Goal: Task Accomplishment & Management: Use online tool/utility

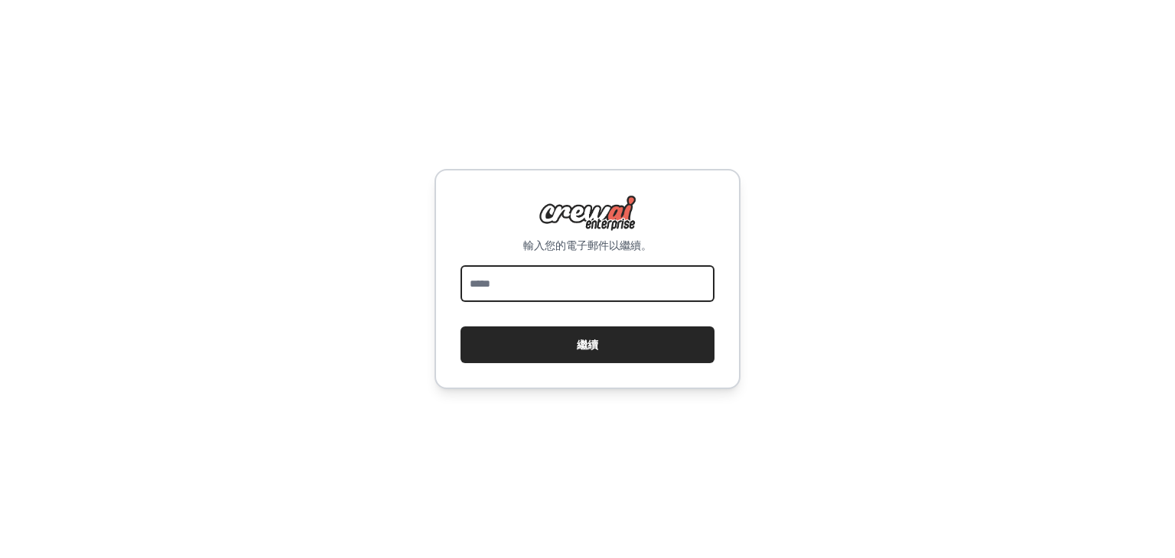
click at [583, 284] on input "email" at bounding box center [587, 283] width 254 height 37
type input "**********"
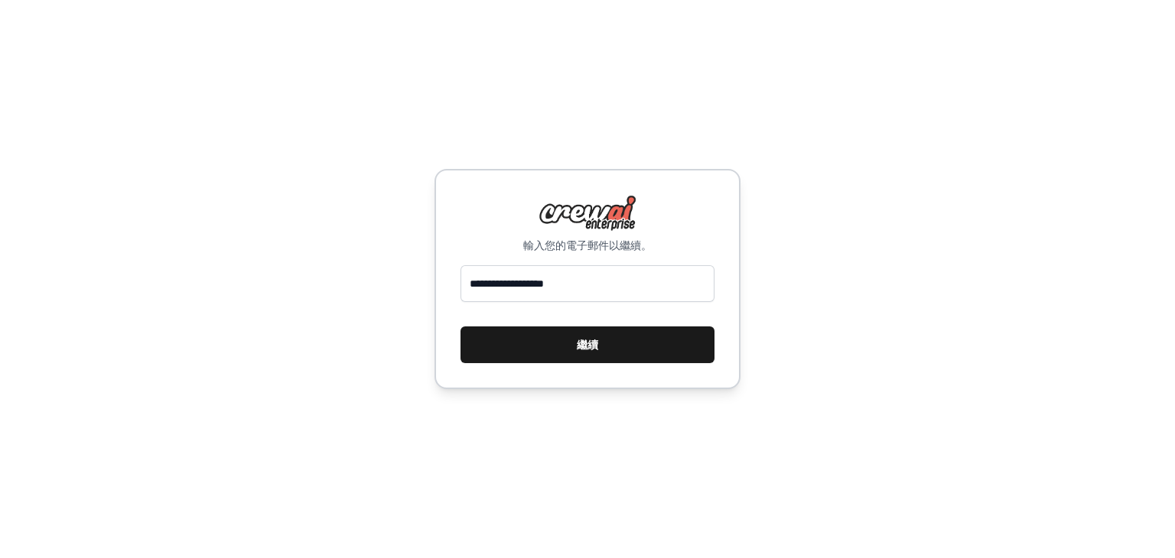
click at [592, 347] on font "繼續" at bounding box center [587, 345] width 21 height 12
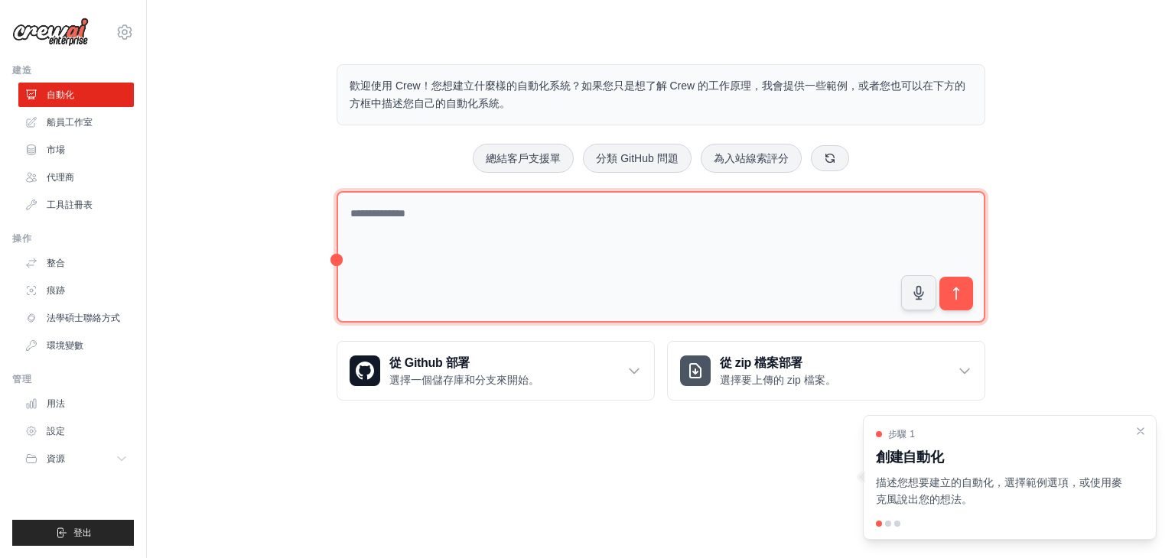
click at [743, 227] on textarea at bounding box center [660, 257] width 648 height 132
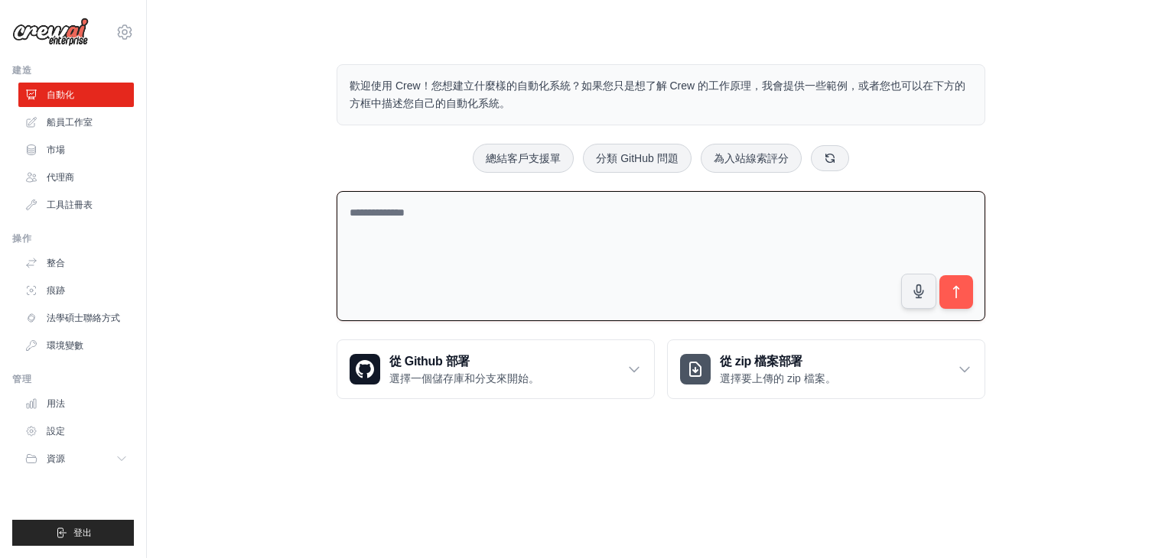
click at [743, 217] on textarea at bounding box center [660, 256] width 648 height 131
click at [677, 229] on textarea at bounding box center [660, 256] width 648 height 131
type textarea "*"
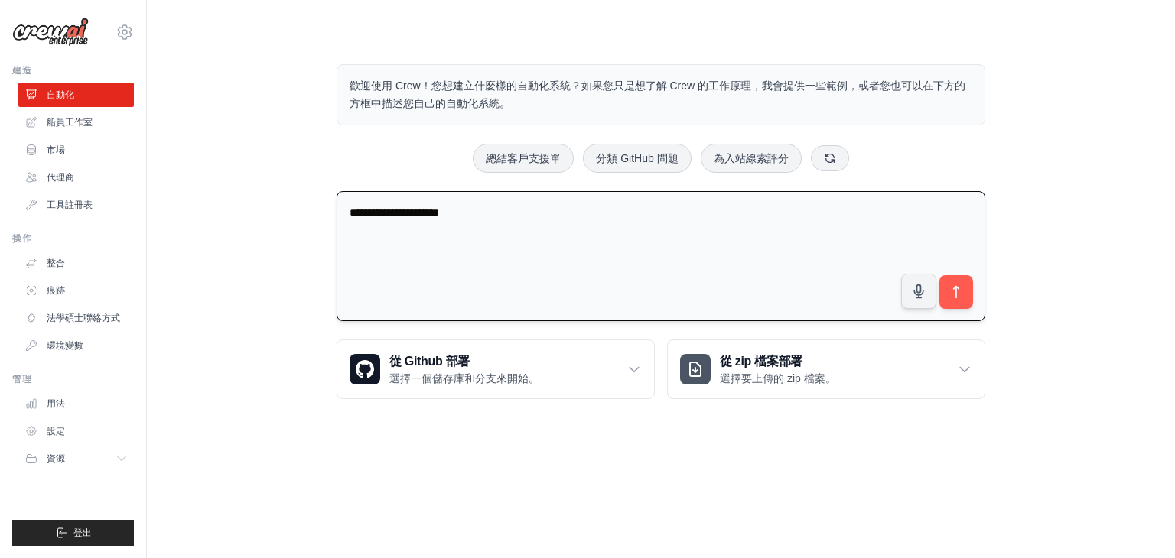
click at [451, 210] on textarea "**********" at bounding box center [660, 256] width 648 height 131
click at [385, 209] on textarea "**********" at bounding box center [660, 256] width 648 height 131
click at [369, 210] on textarea "**********" at bounding box center [660, 256] width 648 height 131
click at [555, 210] on textarea "**********" at bounding box center [660, 256] width 648 height 131
type textarea "**********"
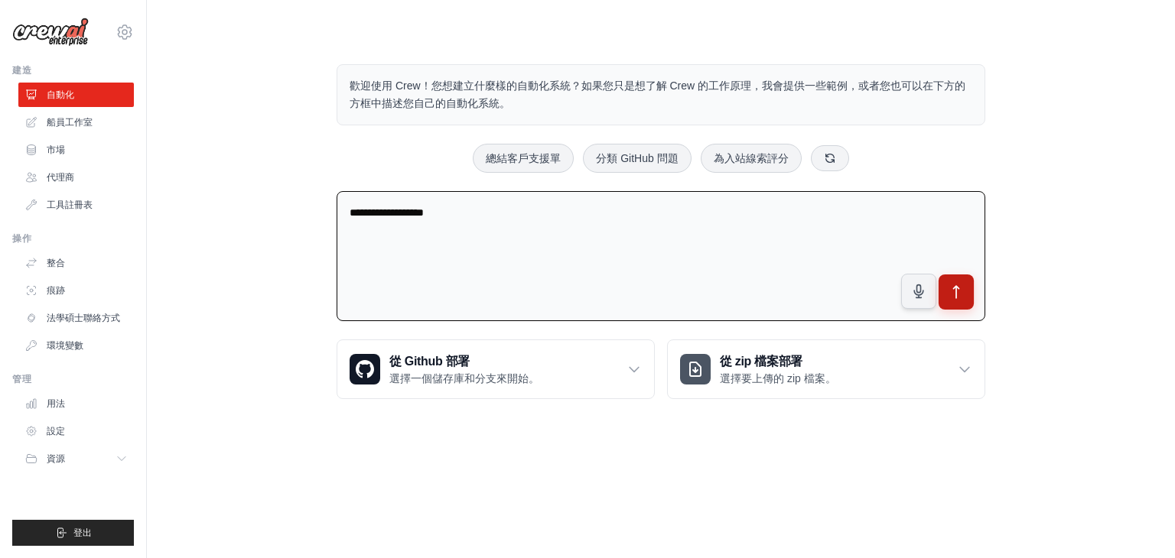
click at [956, 291] on icon "submit" at bounding box center [956, 292] width 5 height 12
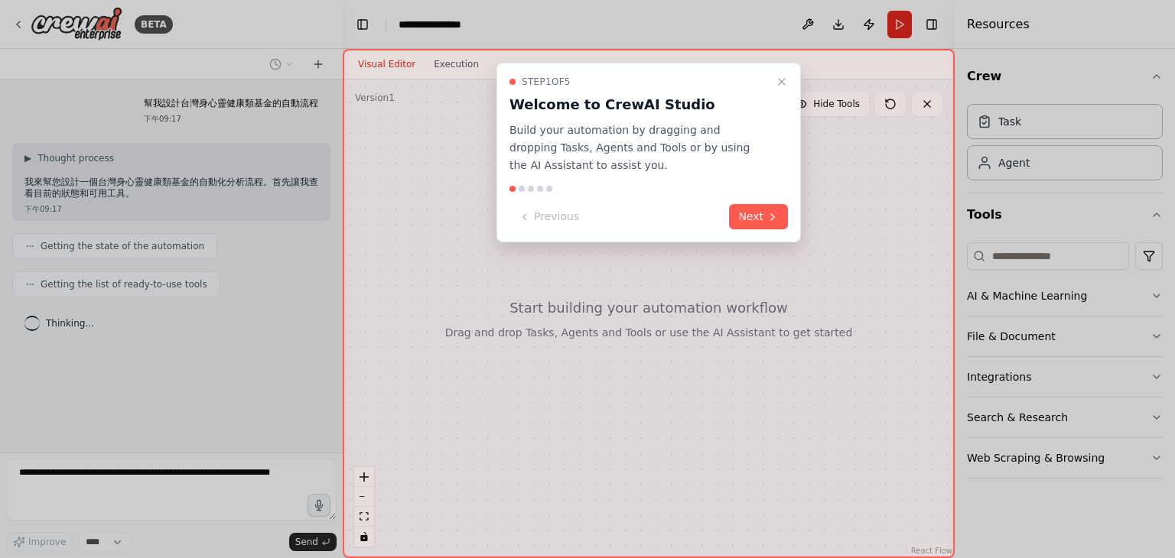
click at [760, 220] on button "Next" at bounding box center [758, 216] width 59 height 25
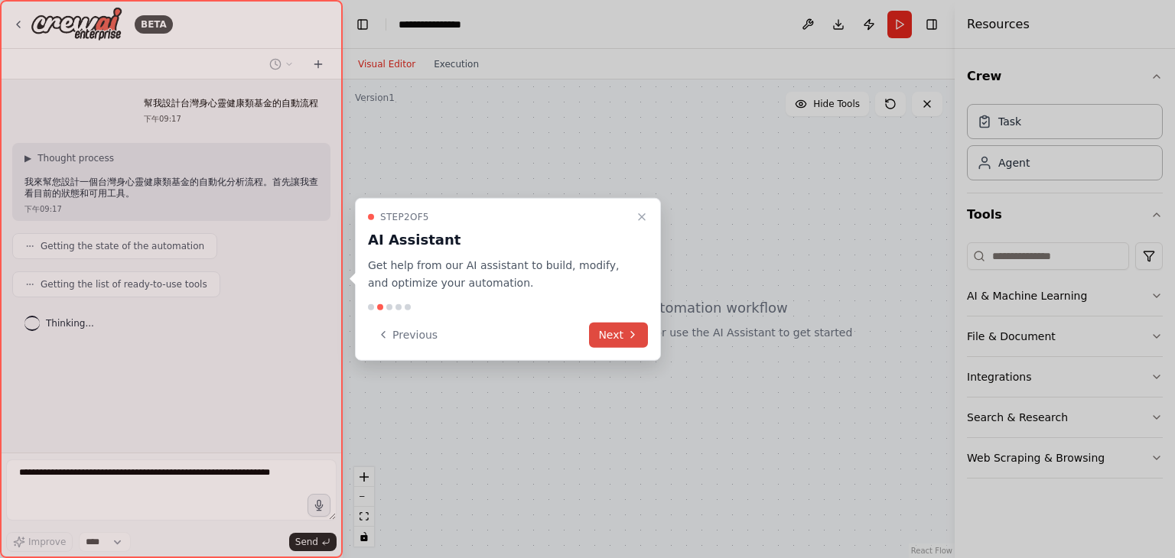
click at [616, 337] on button "Next" at bounding box center [618, 334] width 59 height 25
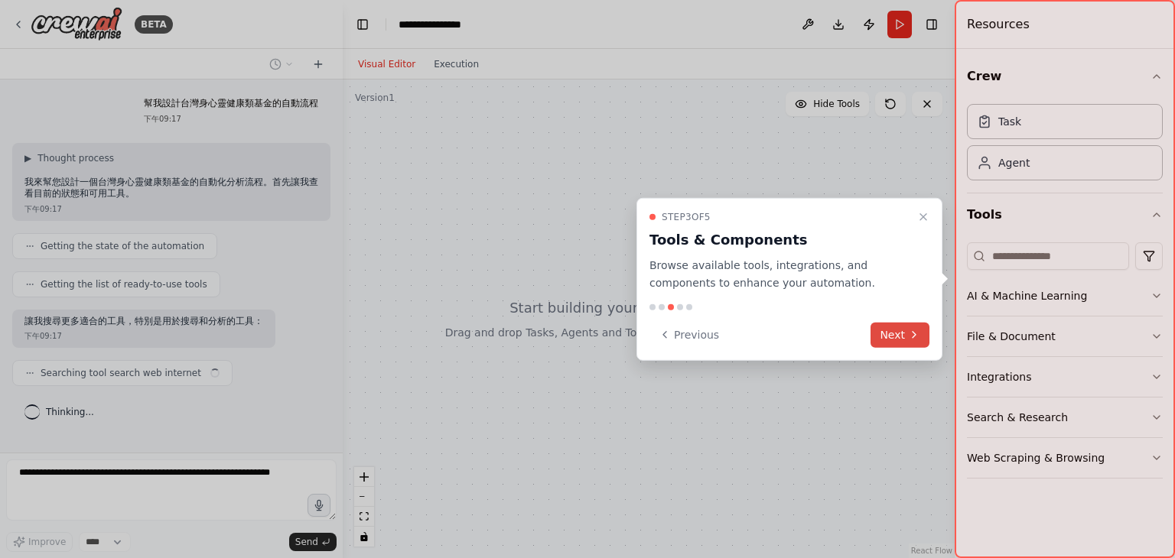
click at [913, 330] on icon at bounding box center [914, 335] width 12 height 12
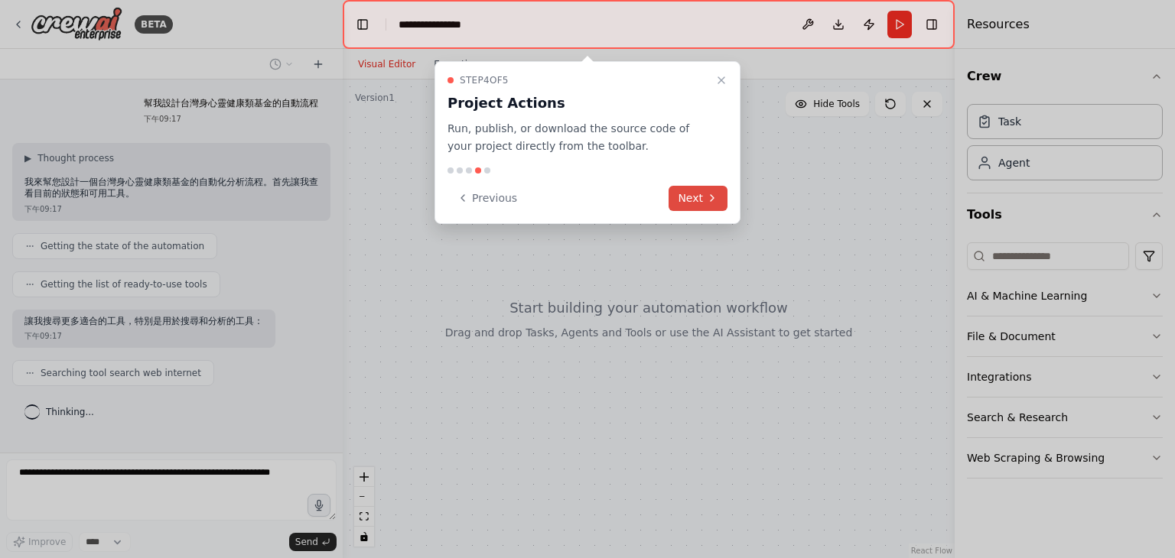
click at [698, 197] on button "Next" at bounding box center [697, 198] width 59 height 25
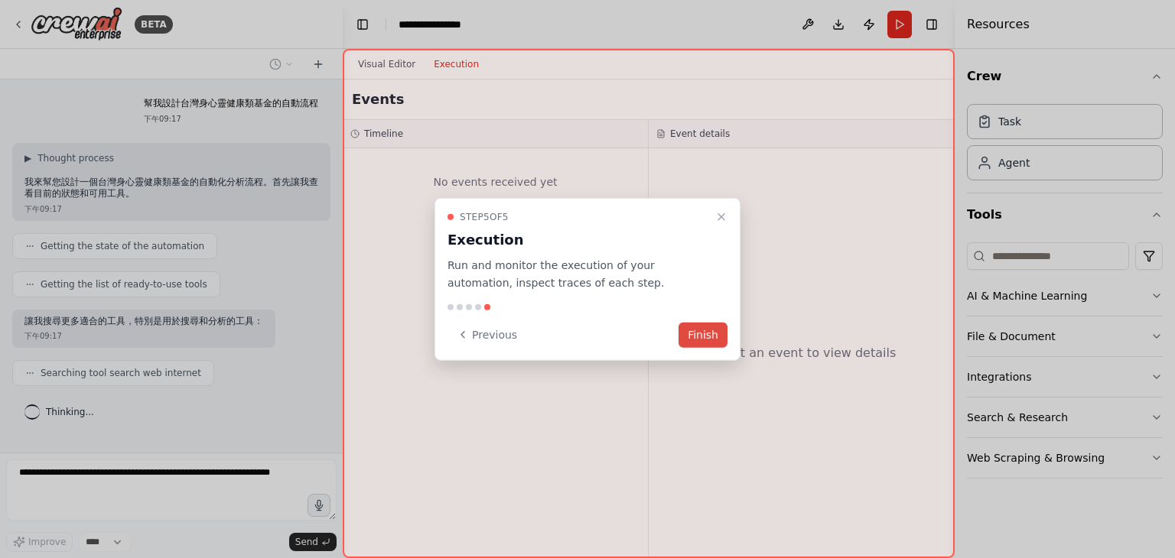
click at [717, 340] on button "Finish" at bounding box center [702, 334] width 49 height 25
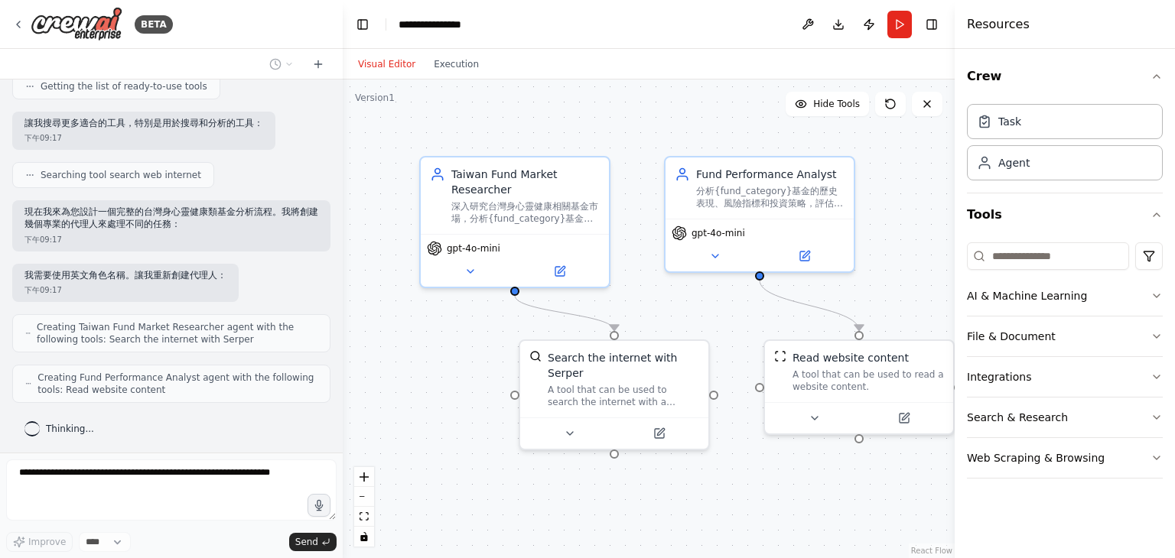
scroll to position [236, 0]
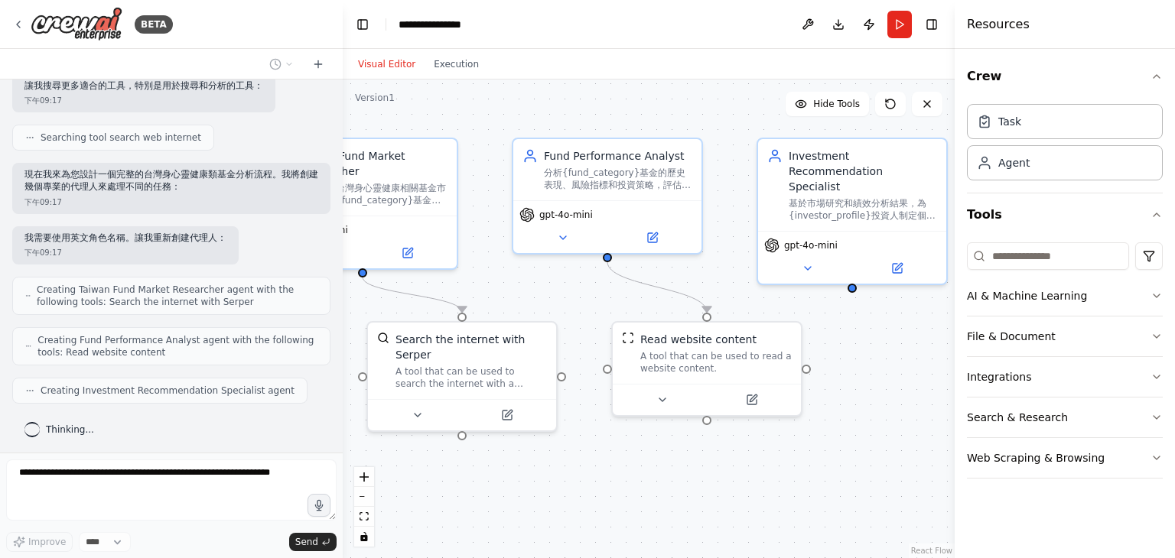
drag, startPoint x: 862, startPoint y: 293, endPoint x: 711, endPoint y: 278, distance: 151.3
click at [711, 278] on div ".deletable-edge-delete-btn { width: 20px; height: 20px; border: 0px solid #ffff…" at bounding box center [649, 319] width 612 height 479
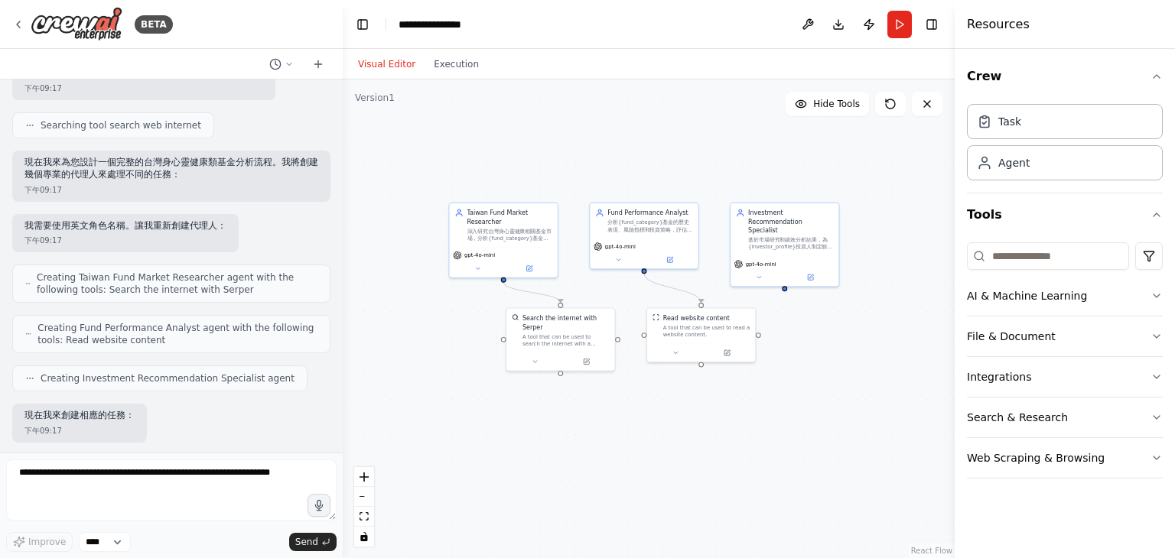
scroll to position [325, 0]
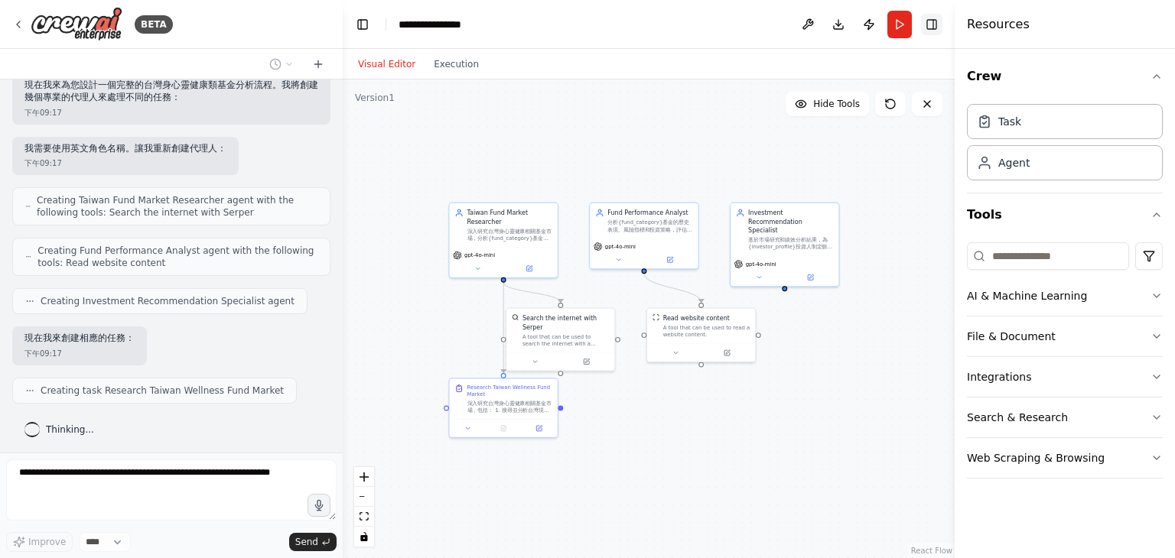
click at [927, 20] on button "Toggle Right Sidebar" at bounding box center [931, 24] width 21 height 21
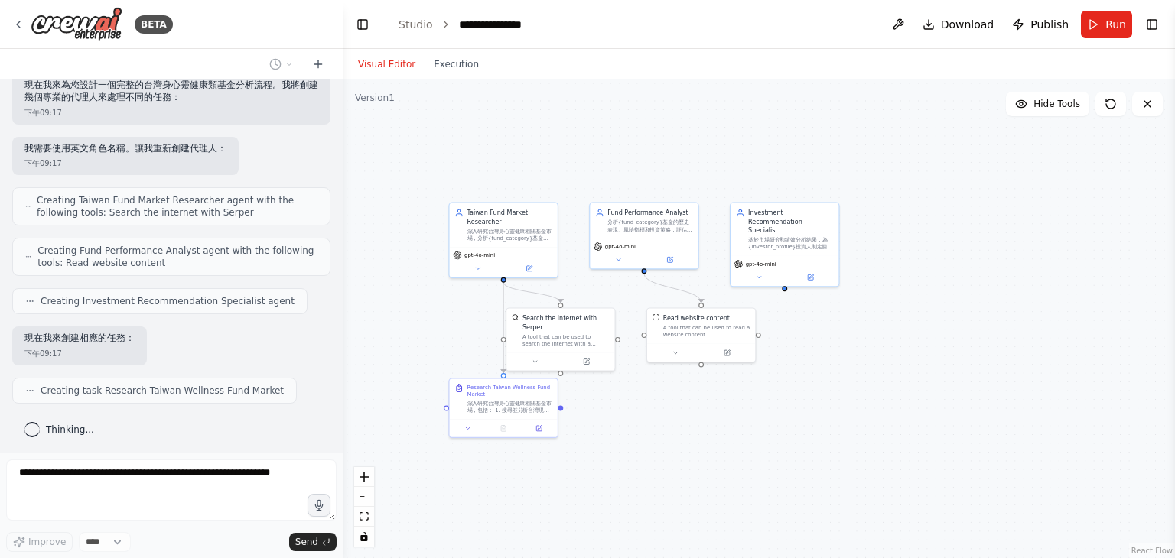
scroll to position [363, 0]
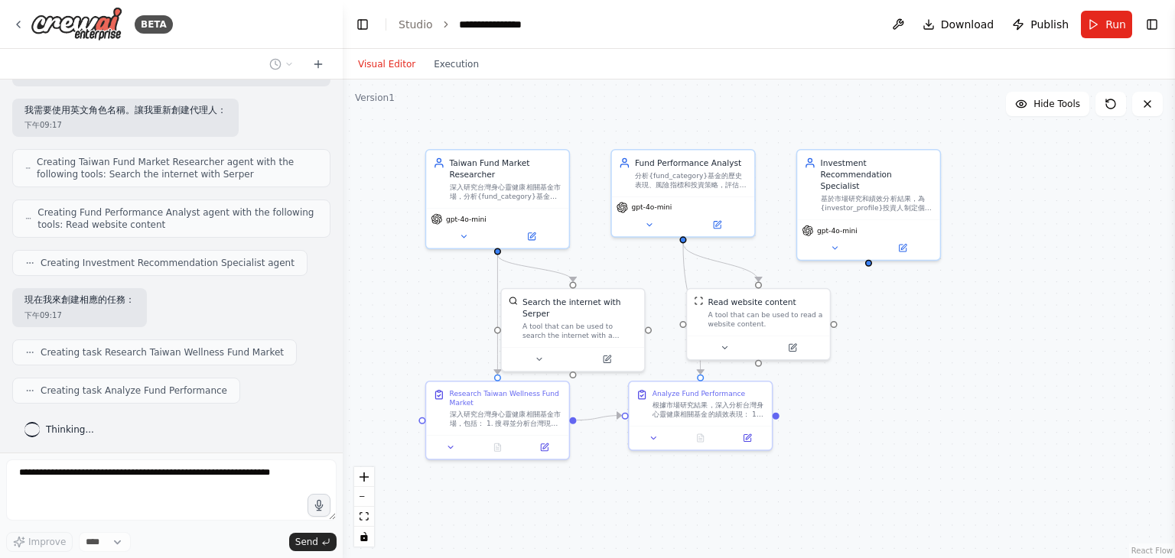
drag, startPoint x: 850, startPoint y: 339, endPoint x: 967, endPoint y: 309, distance: 120.0
click at [967, 309] on div ".deletable-edge-delete-btn { width: 20px; height: 20px; border: 0px solid #ffff…" at bounding box center [759, 319] width 832 height 479
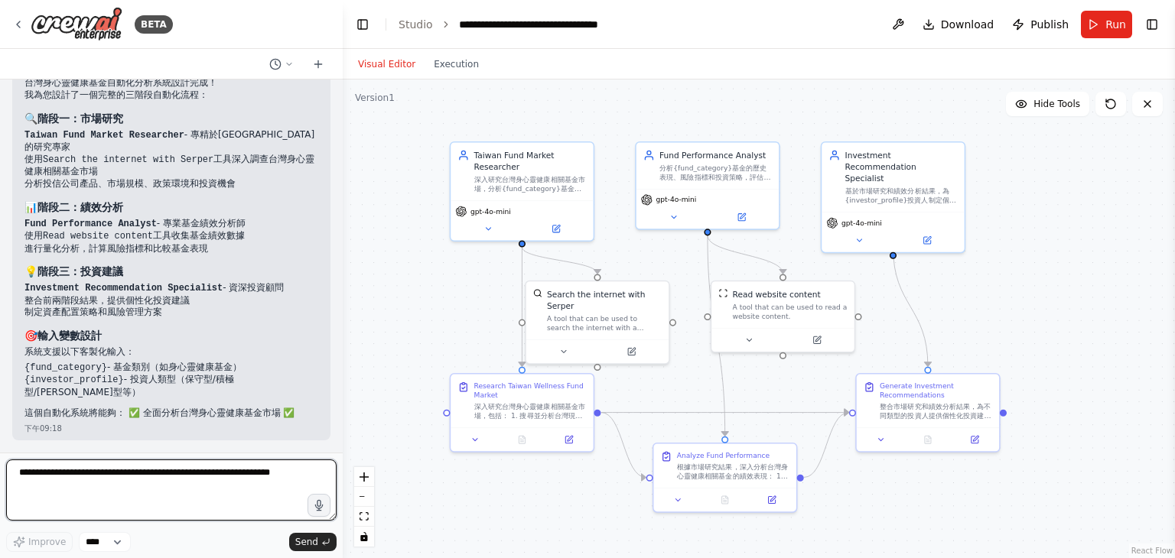
scroll to position [919, 0]
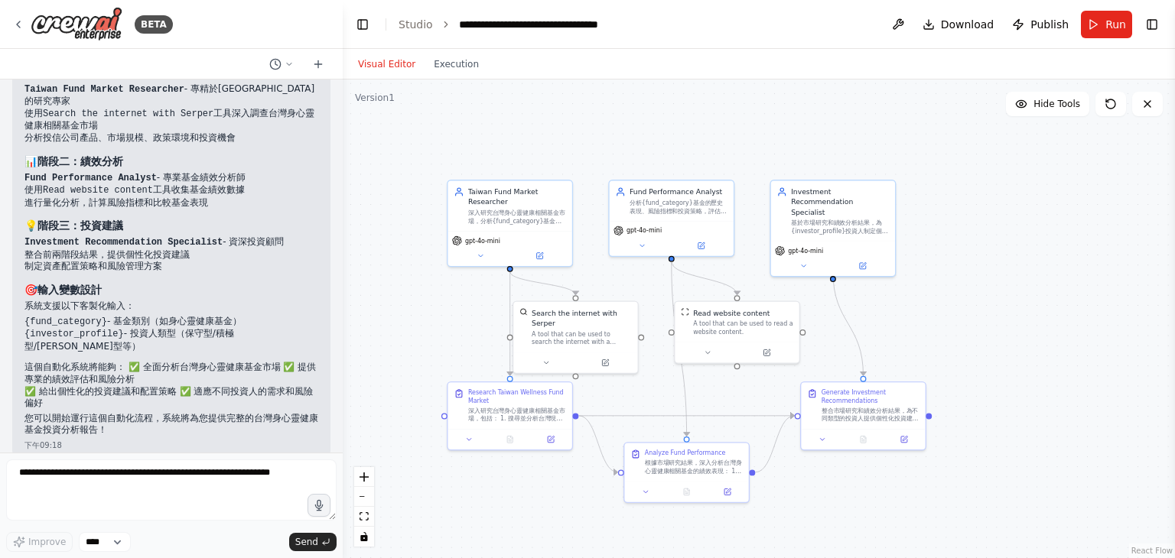
drag, startPoint x: 386, startPoint y: 181, endPoint x: 386, endPoint y: 229, distance: 48.2
click at [386, 229] on div ".deletable-edge-delete-btn { width: 20px; height: 20px; border: 0px solid #ffff…" at bounding box center [759, 319] width 832 height 479
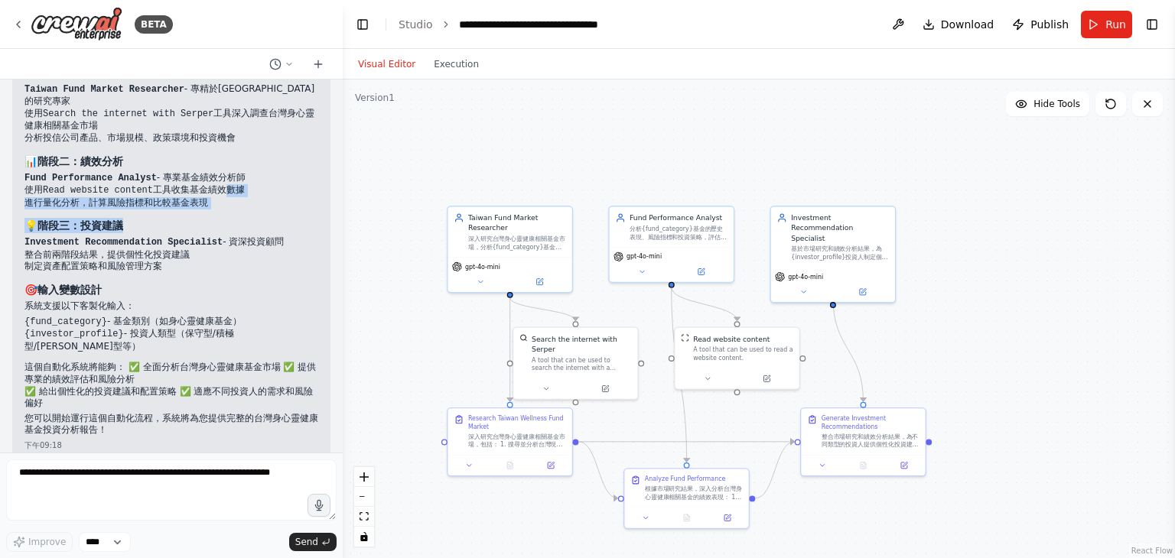
drag, startPoint x: 209, startPoint y: 182, endPoint x: 211, endPoint y: 214, distance: 32.2
click at [211, 214] on div "台灣身心靈健康基金自動化分析系統設計完成！ 我為您設計了一個完整的三階段自動化流程： 🔍 階段一：市場研究 Taiwan Fund Market Resear…" at bounding box center [171, 233] width 294 height 405
click at [336, 213] on div at bounding box center [339, 279] width 6 height 558
click at [388, 218] on div ".deletable-edge-delete-btn { width: 20px; height: 20px; border: 0px solid #ffff…" at bounding box center [759, 319] width 832 height 479
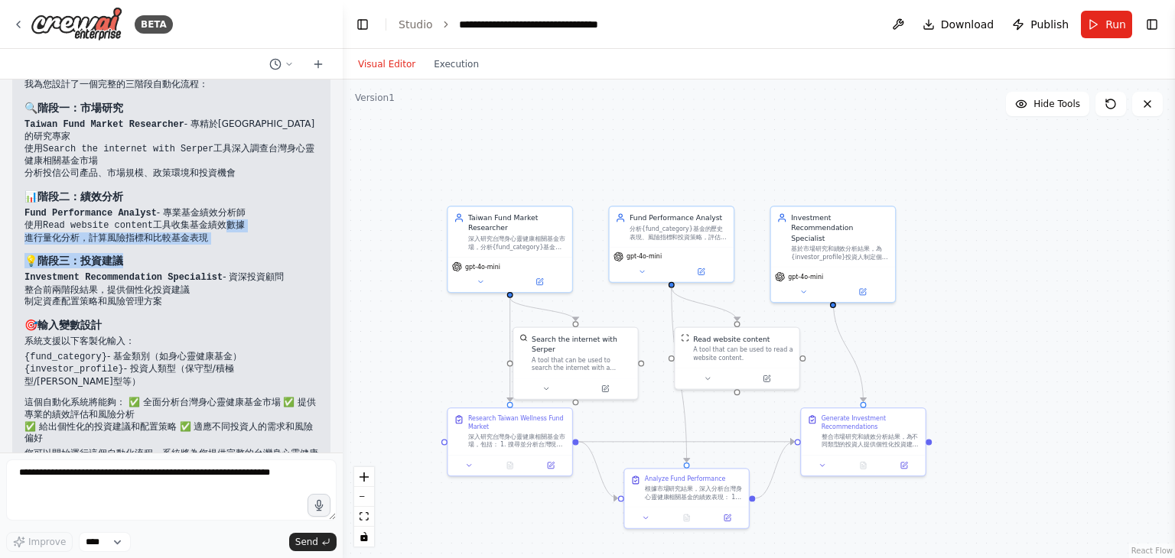
scroll to position [891, 0]
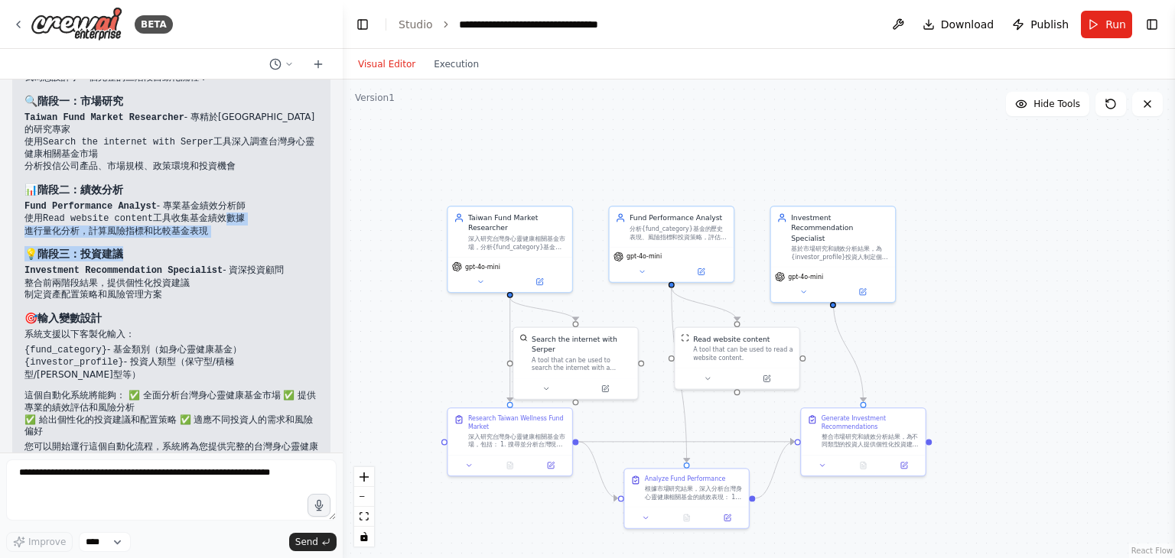
click at [261, 253] on h3 "💡 階段三：投資建議" at bounding box center [171, 253] width 294 height 15
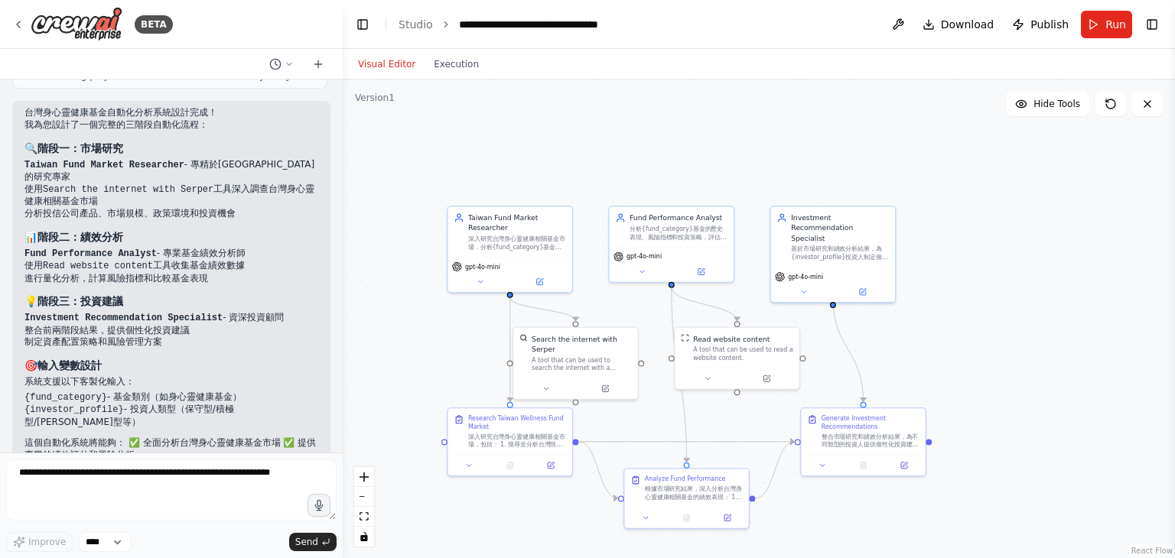
scroll to position [919, 0]
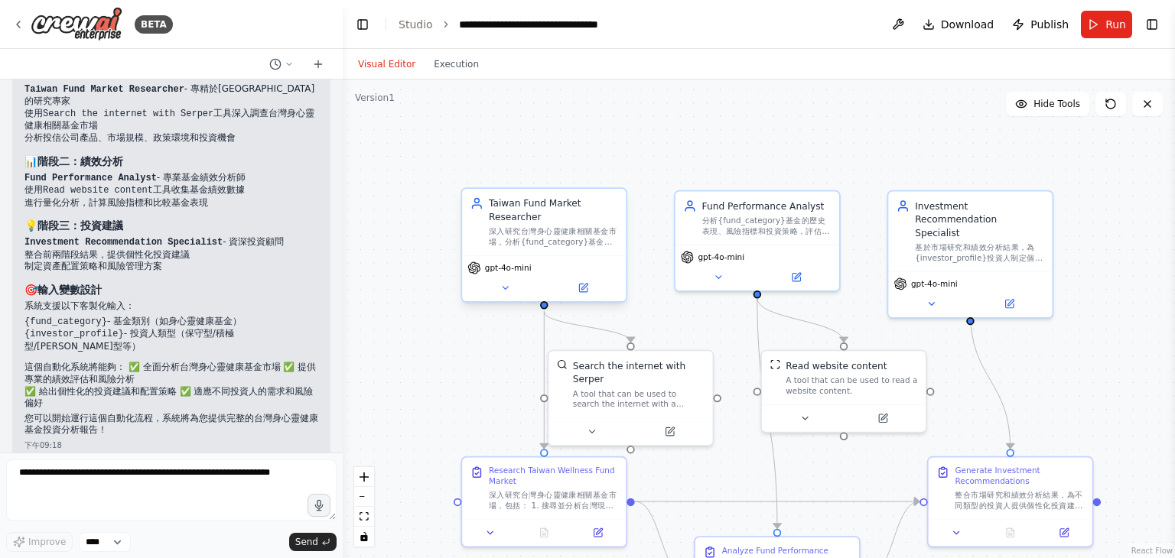
click at [587, 297] on div "gpt-4o-mini" at bounding box center [544, 278] width 164 height 46
click at [402, 223] on div ".deletable-edge-delete-btn { width: 20px; height: 20px; border: 0px solid #ffff…" at bounding box center [759, 319] width 832 height 479
click at [593, 285] on button at bounding box center [582, 288] width 75 height 16
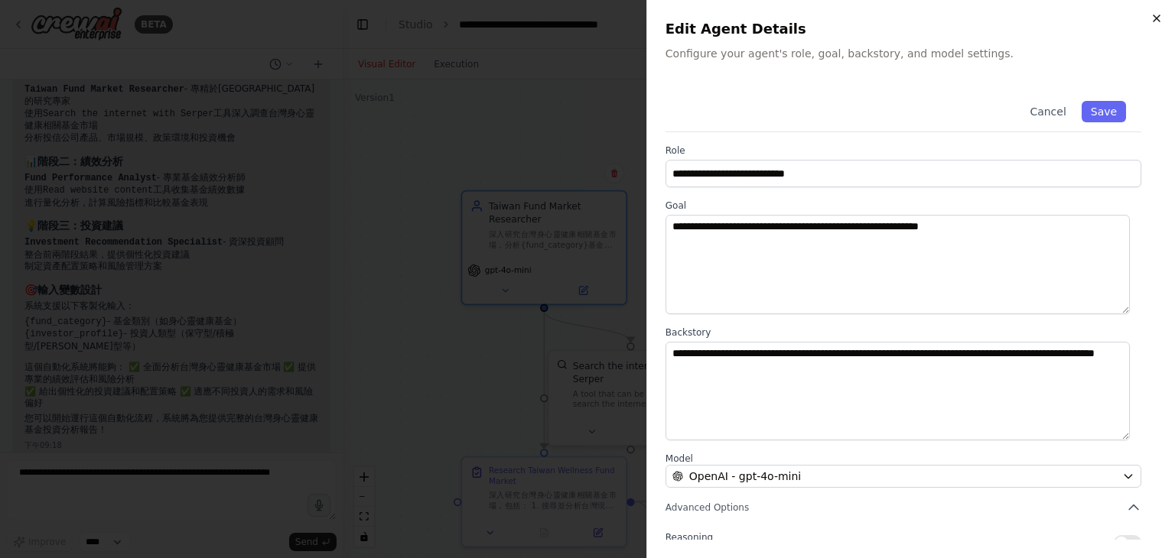
click at [1159, 18] on icon "button" at bounding box center [1156, 18] width 12 height 12
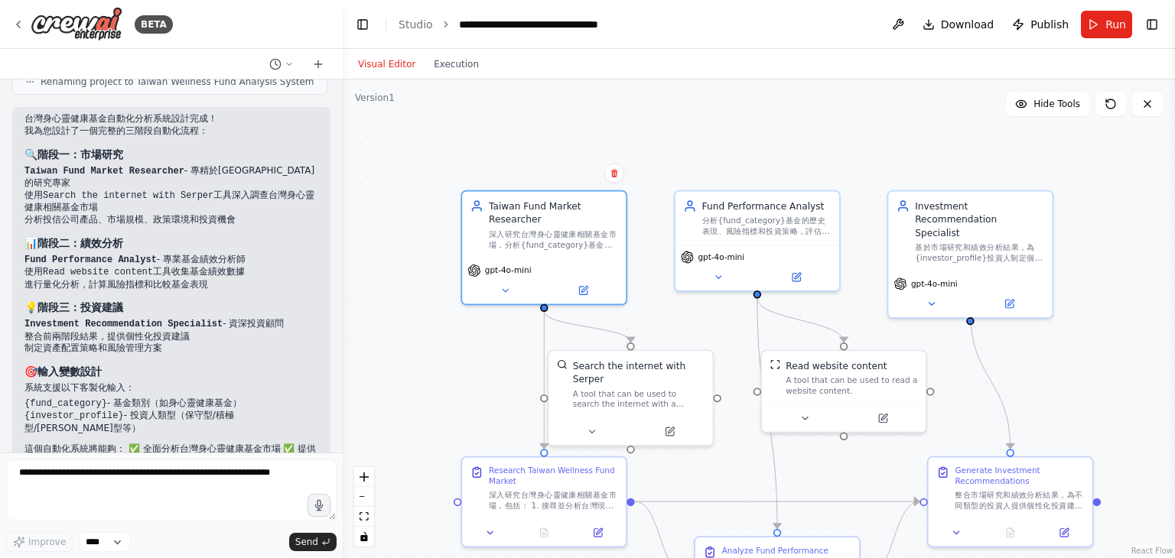
scroll to position [843, 0]
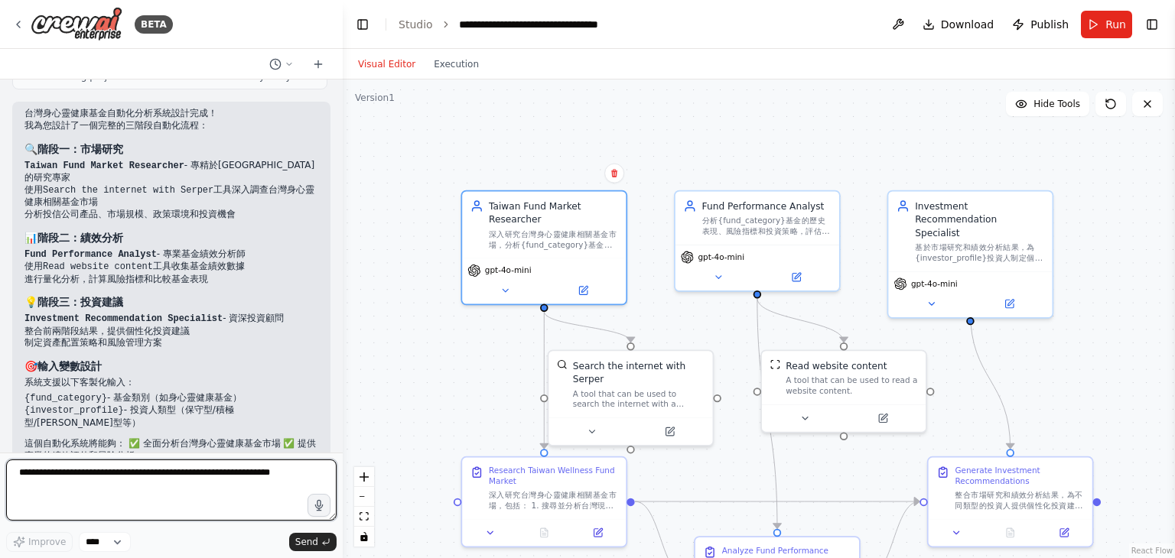
click at [151, 483] on textarea at bounding box center [171, 490] width 330 height 61
type textarea "*"
type textarea "**********"
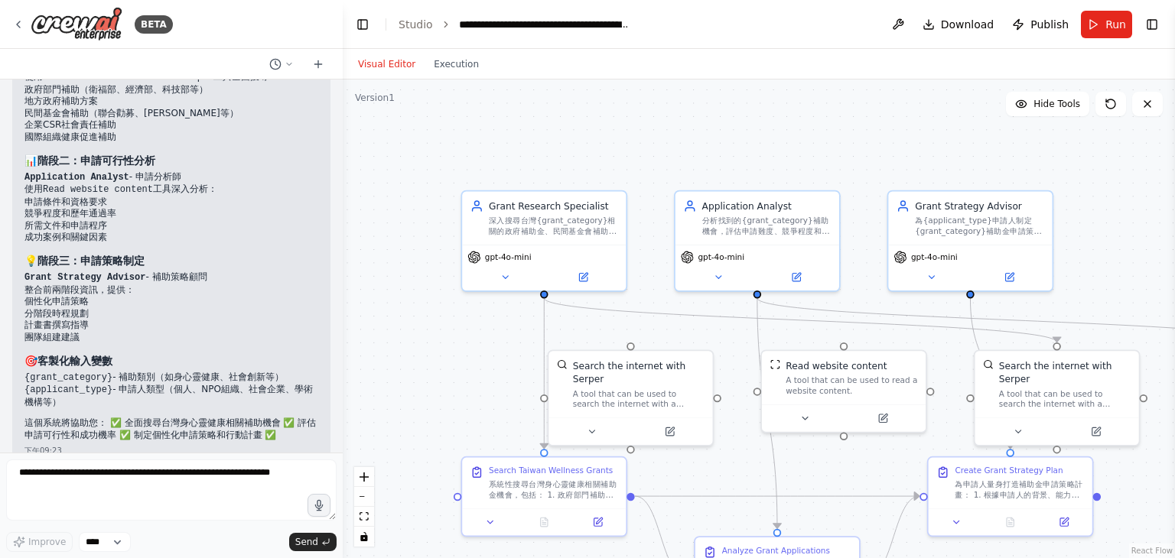
scroll to position [2293, 0]
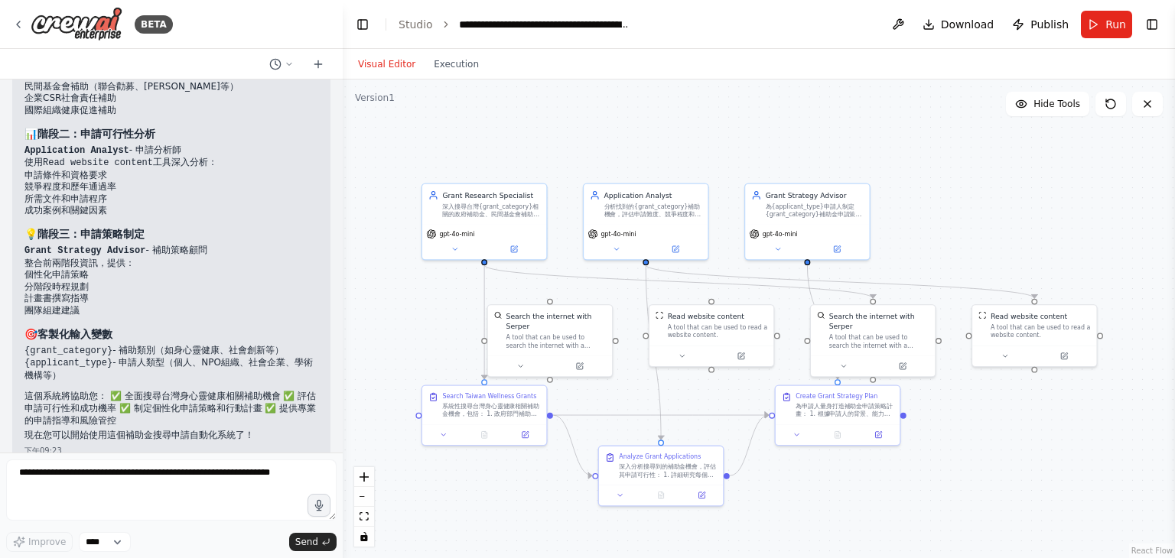
drag, startPoint x: 484, startPoint y: 379, endPoint x: 431, endPoint y: 336, distance: 68.0
click at [431, 335] on div ".deletable-edge-delete-btn { width: 20px; height: 20px; border: 0px solid #ffff…" at bounding box center [759, 319] width 832 height 479
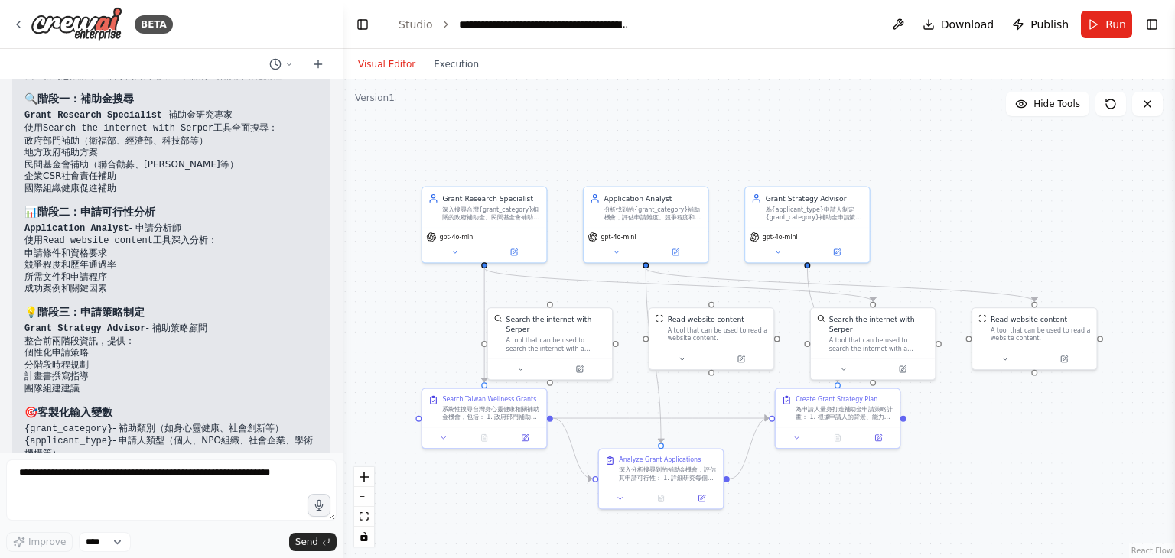
scroll to position [2216, 0]
click at [1107, 18] on span "Run" at bounding box center [1115, 24] width 21 height 15
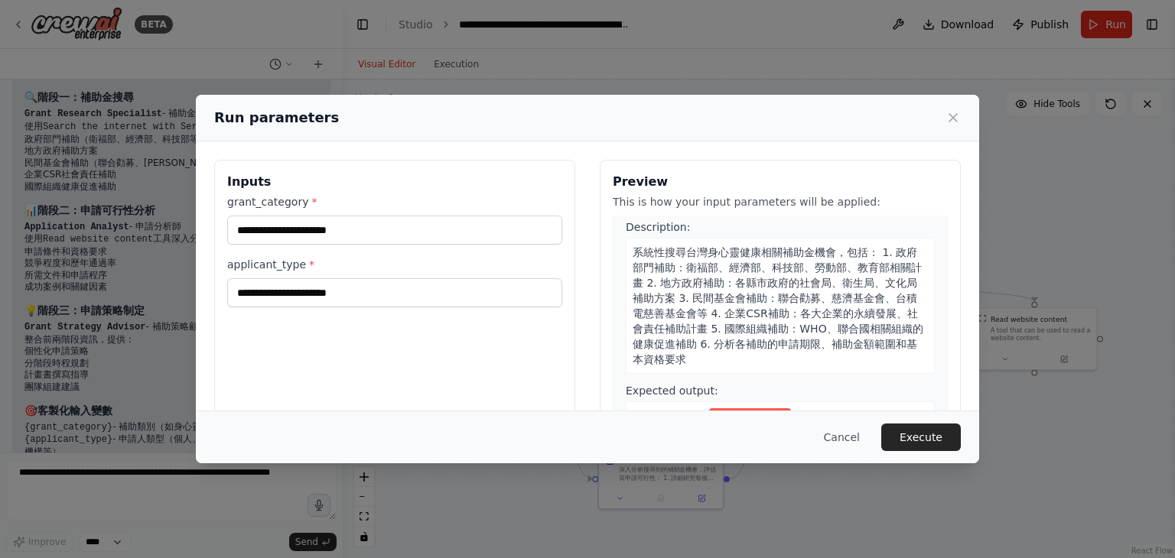
scroll to position [0, 0]
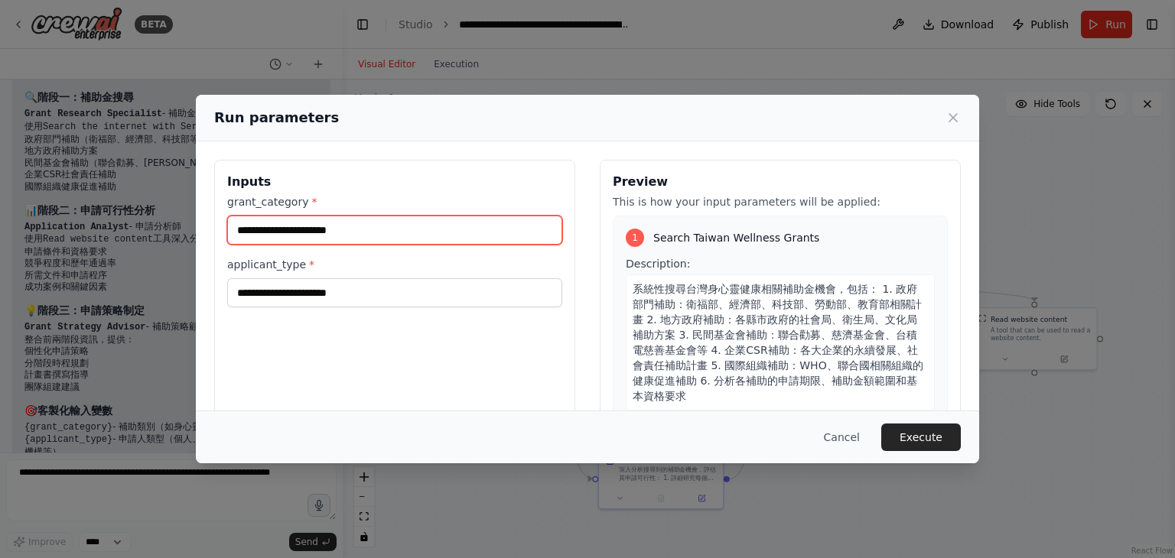
click at [252, 233] on input "grant_category *" at bounding box center [394, 230] width 335 height 29
click at [298, 231] on input "grant_category *" at bounding box center [394, 230] width 335 height 29
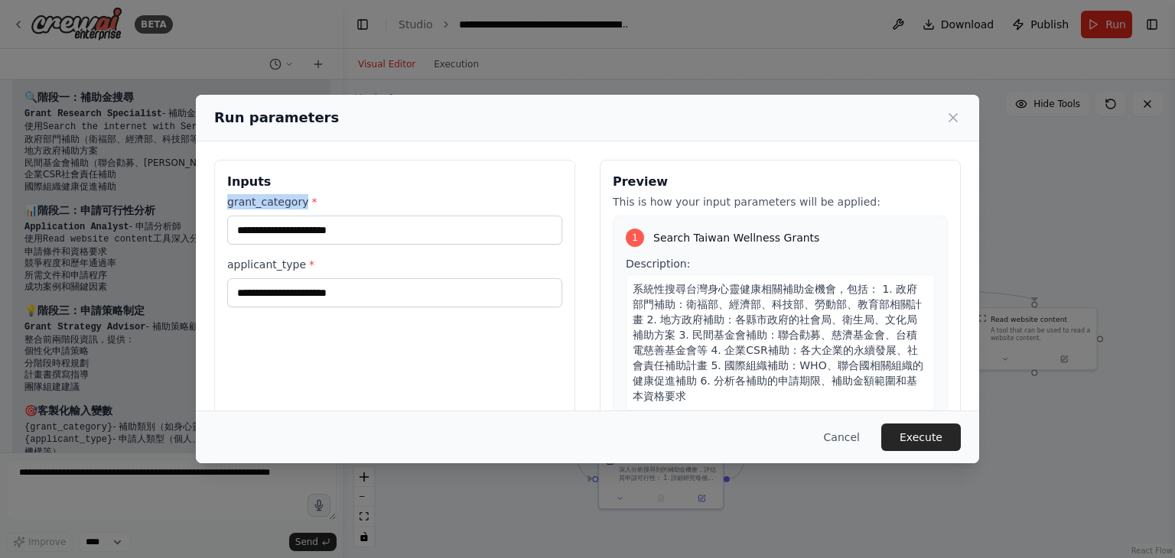
drag, startPoint x: 227, startPoint y: 200, endPoint x: 301, endPoint y: 203, distance: 73.5
click at [301, 203] on label "grant_category *" at bounding box center [394, 201] width 335 height 15
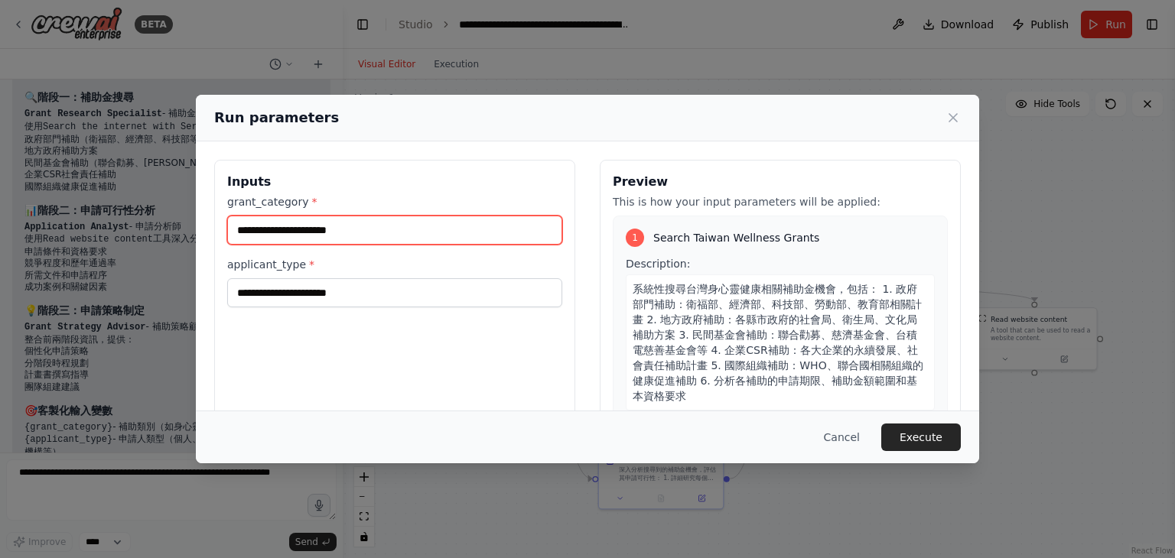
click at [395, 229] on input "grant_category *" at bounding box center [394, 230] width 335 height 29
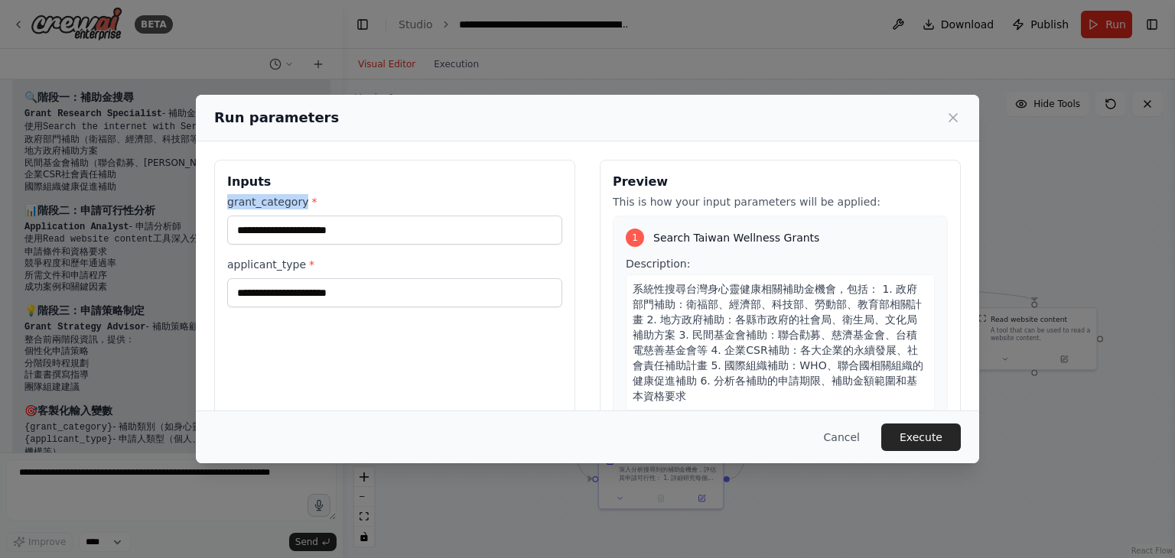
drag, startPoint x: 227, startPoint y: 200, endPoint x: 301, endPoint y: 203, distance: 73.5
click at [301, 203] on label "grant_category *" at bounding box center [394, 201] width 335 height 15
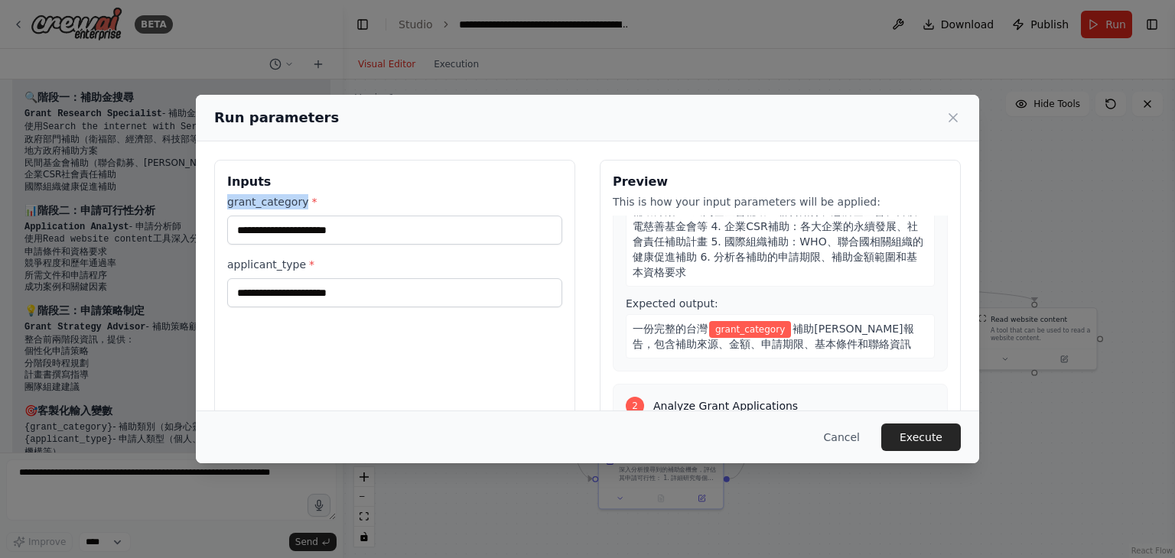
scroll to position [153, 0]
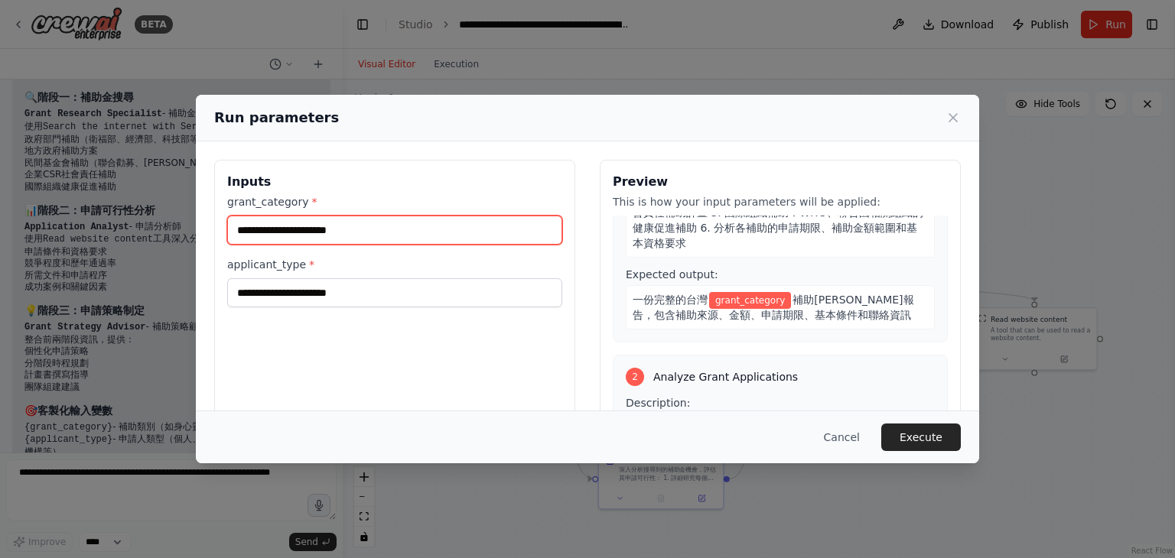
click at [439, 237] on input "grant_category *" at bounding box center [394, 230] width 335 height 29
type input "*****"
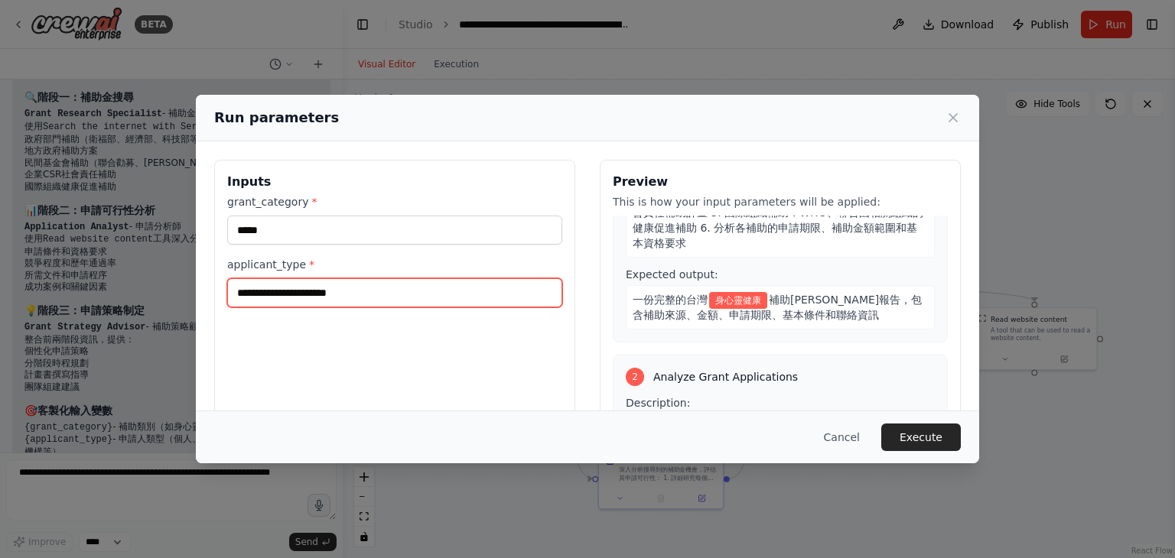
click at [392, 296] on input "applicant_type *" at bounding box center [394, 292] width 335 height 29
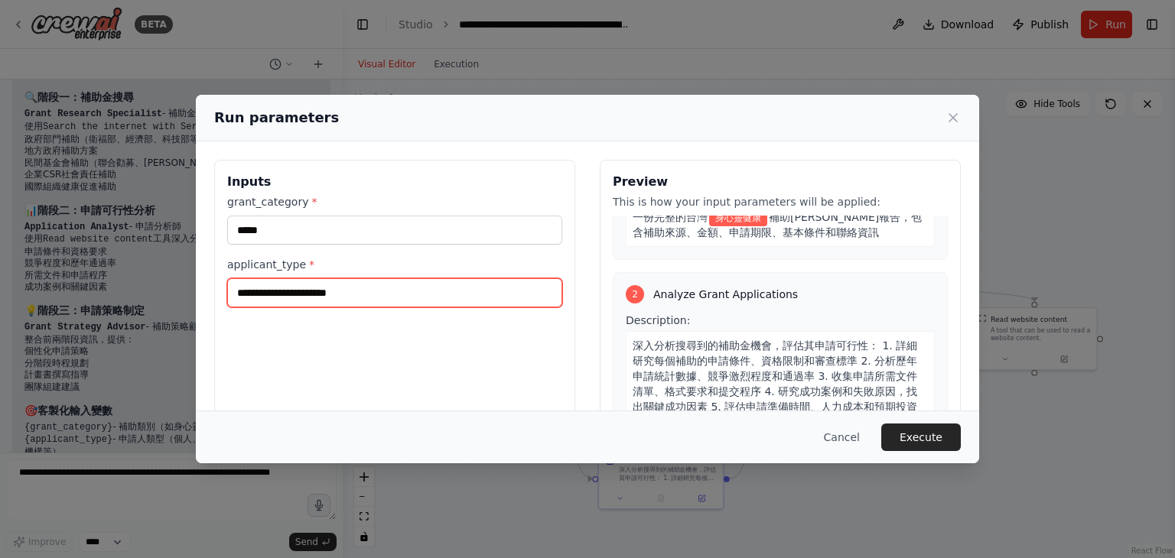
scroll to position [306, 0]
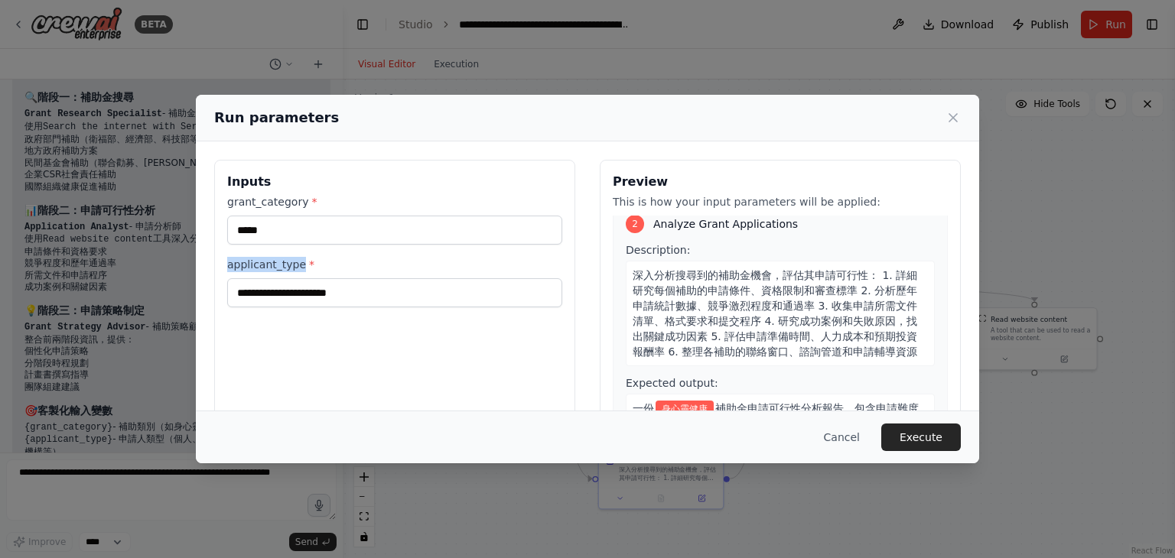
drag, startPoint x: 229, startPoint y: 267, endPoint x: 300, endPoint y: 268, distance: 70.4
click at [300, 268] on label "applicant_type *" at bounding box center [394, 264] width 335 height 15
click at [713, 293] on span "深入分析搜尋到的補助金機會，評估其申請可行性： 1. 詳細研究每個補助的申請條件、資格限制和審查標準 2. 分析歷年申請統計數據、競爭激烈程度和通過率 3. …" at bounding box center [774, 313] width 284 height 89
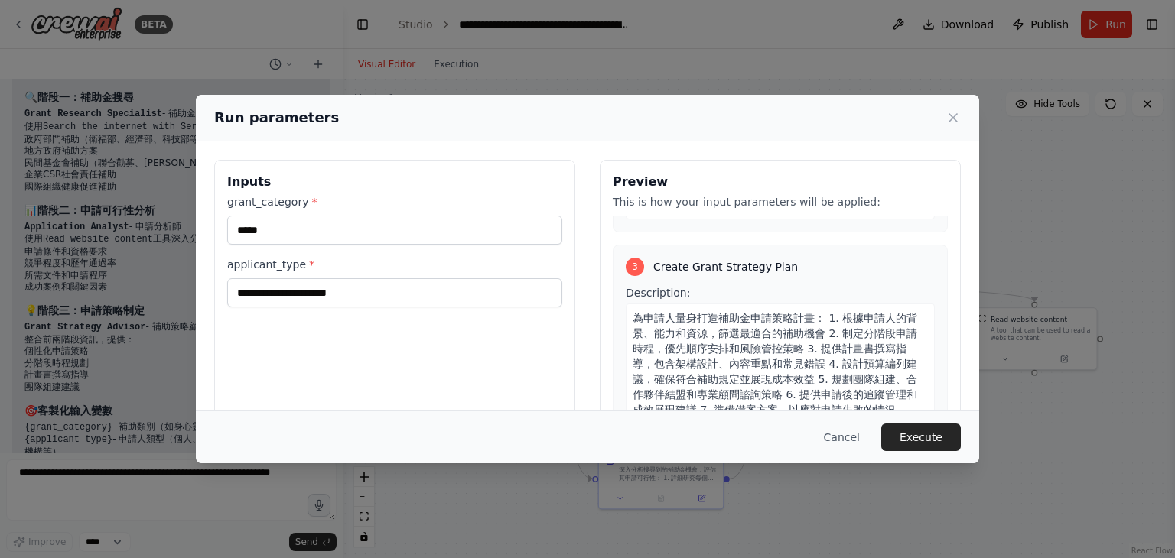
scroll to position [567, 0]
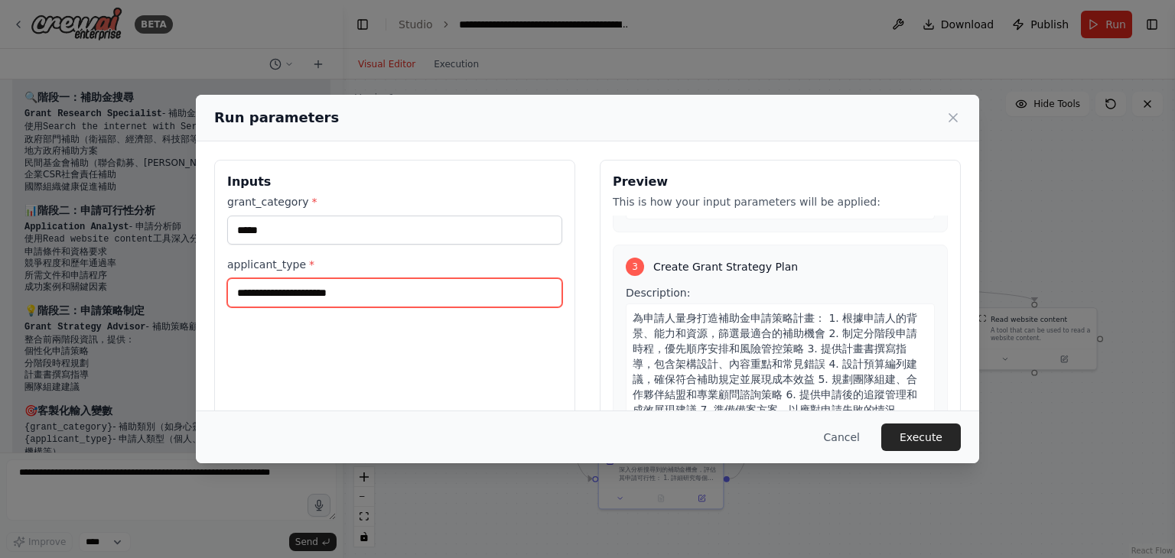
click at [472, 296] on input "applicant_type *" at bounding box center [394, 292] width 335 height 29
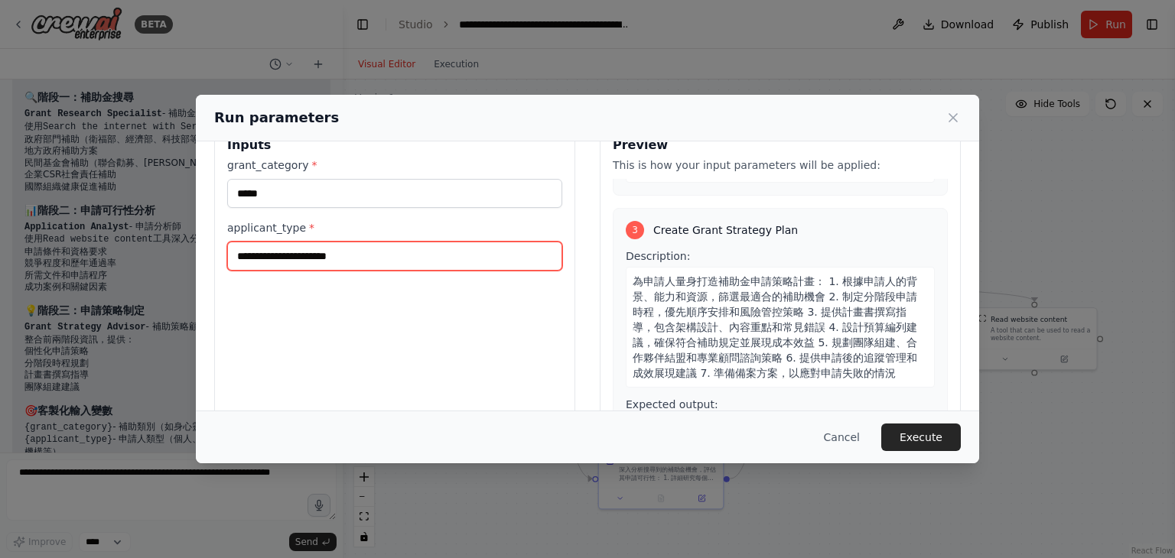
scroll to position [129, 0]
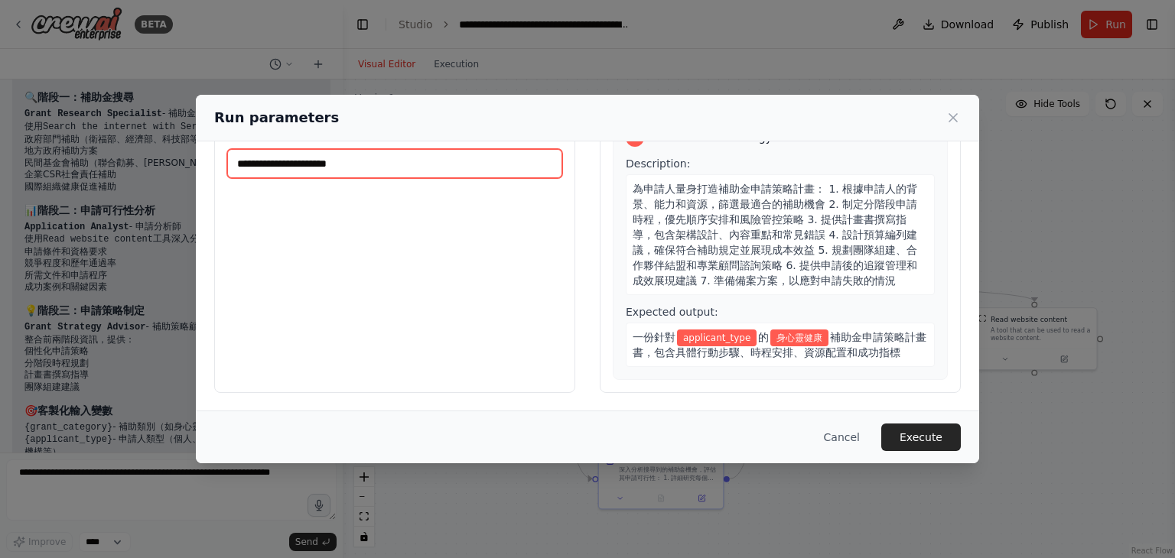
click at [396, 163] on input "applicant_type *" at bounding box center [394, 163] width 335 height 29
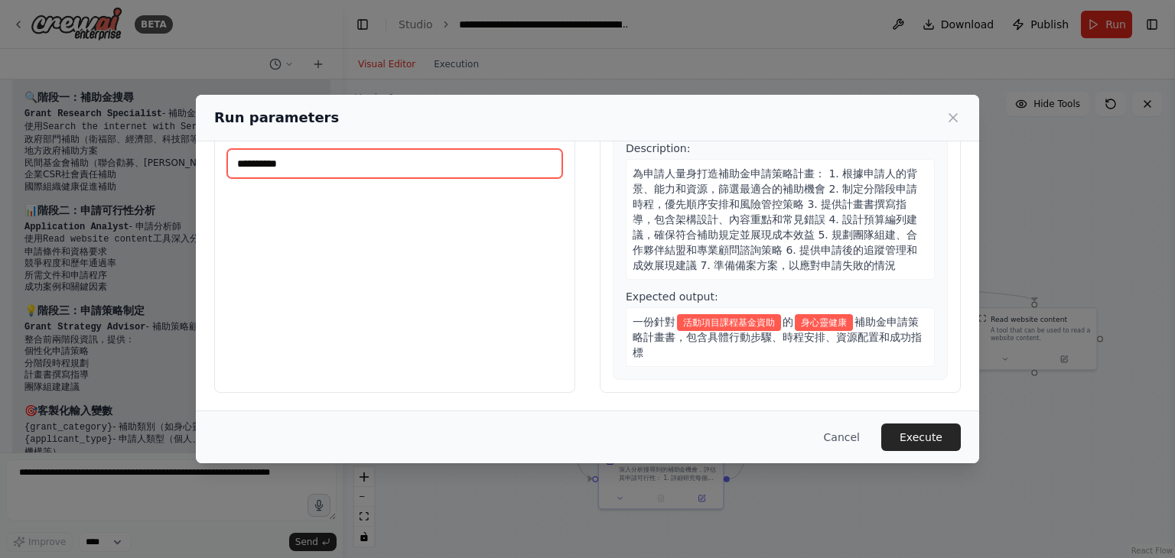
click at [281, 160] on input "**********" at bounding box center [394, 163] width 335 height 29
click at [258, 164] on input "**********" at bounding box center [394, 163] width 335 height 29
type input "**********"
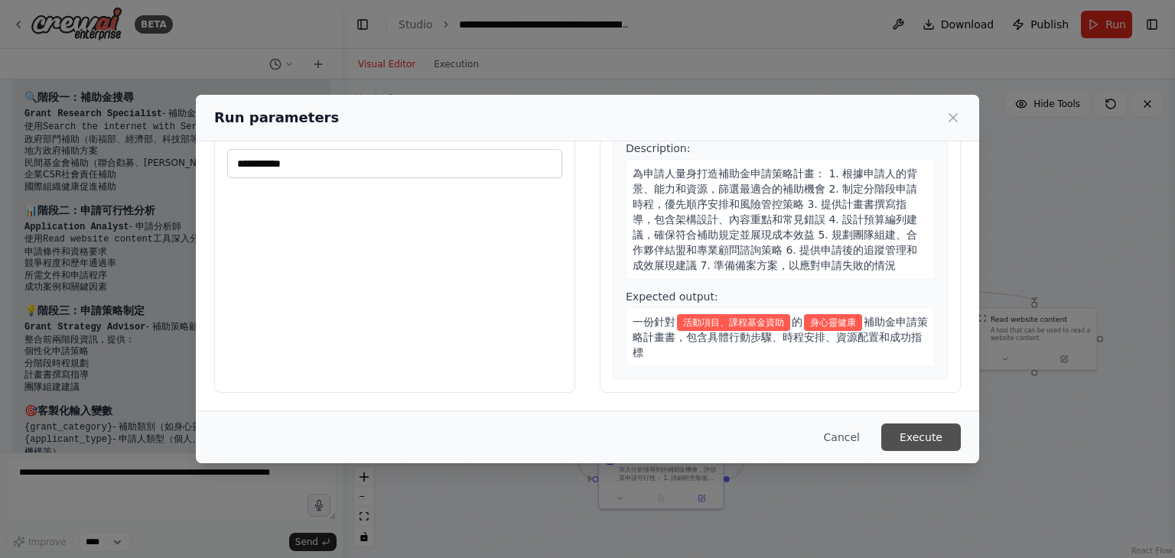
click at [931, 438] on button "Execute" at bounding box center [921, 438] width 80 height 28
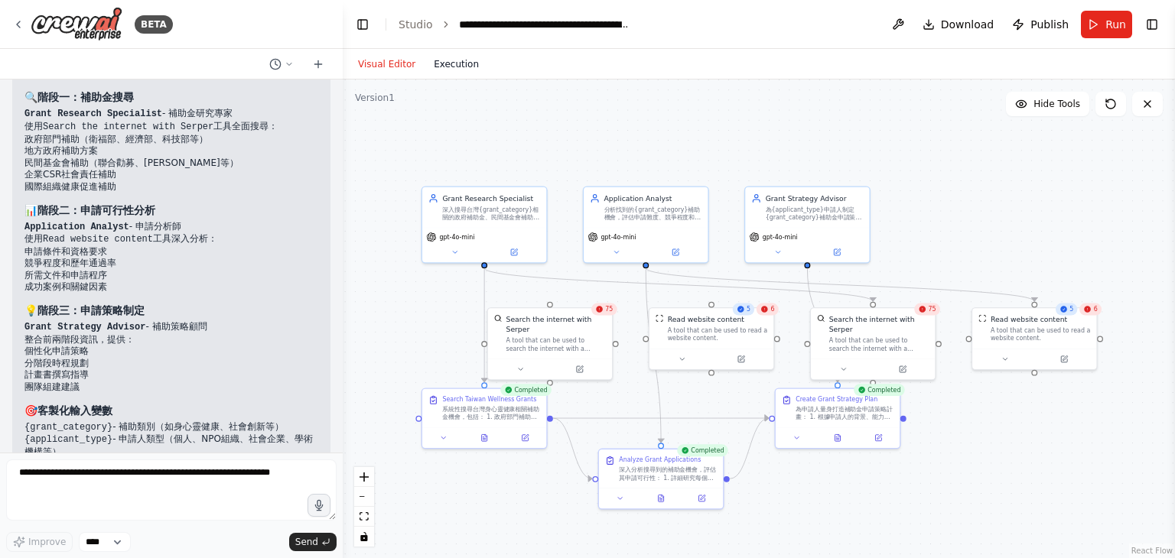
click at [447, 65] on button "Execution" at bounding box center [455, 64] width 63 height 18
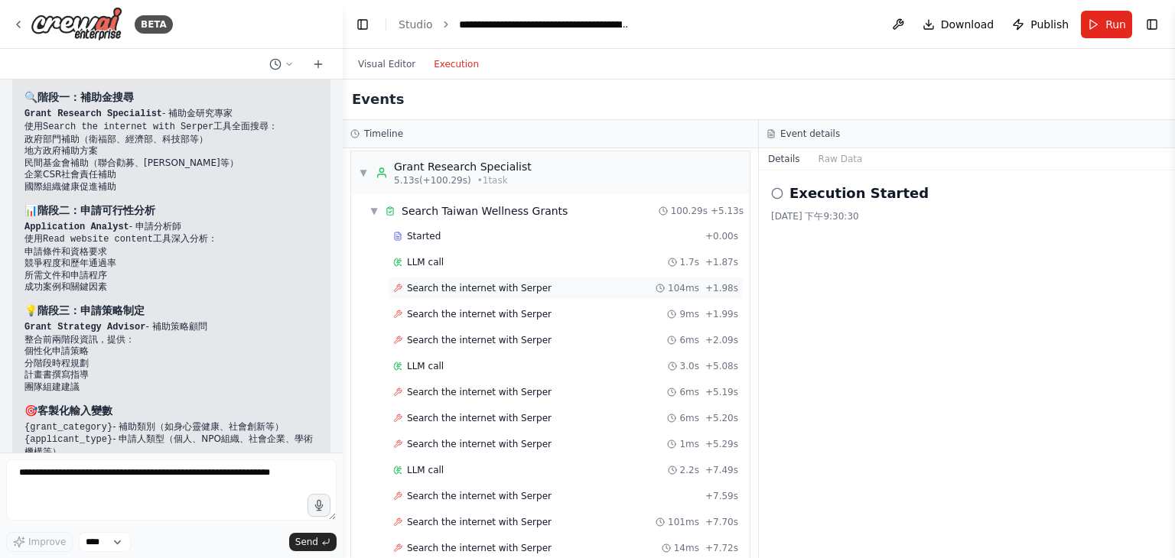
scroll to position [0, 0]
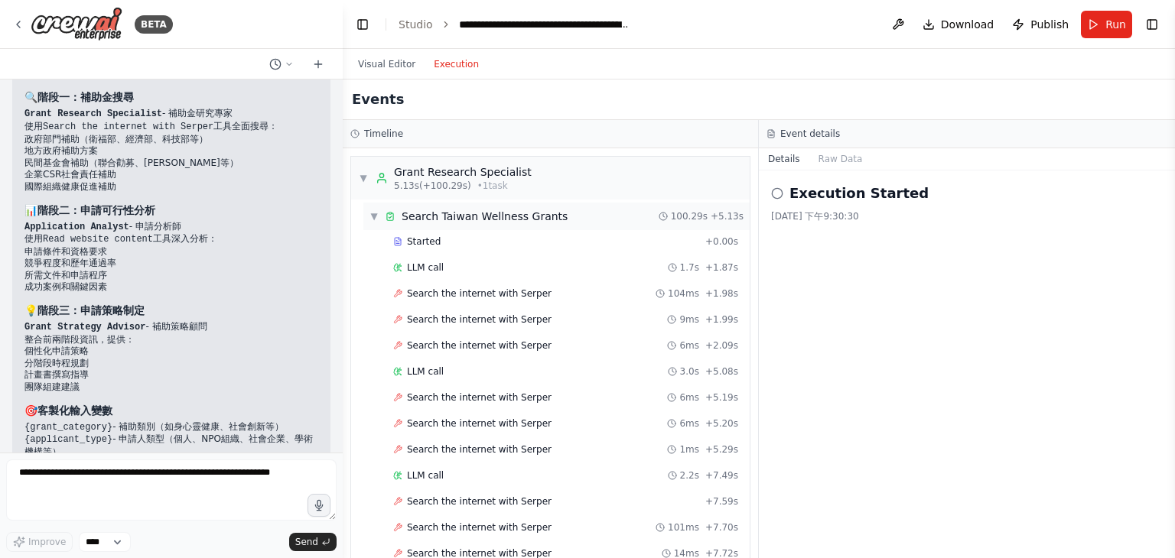
click at [379, 213] on div "▼ Search Taiwan Wellness Grants" at bounding box center [468, 216] width 198 height 15
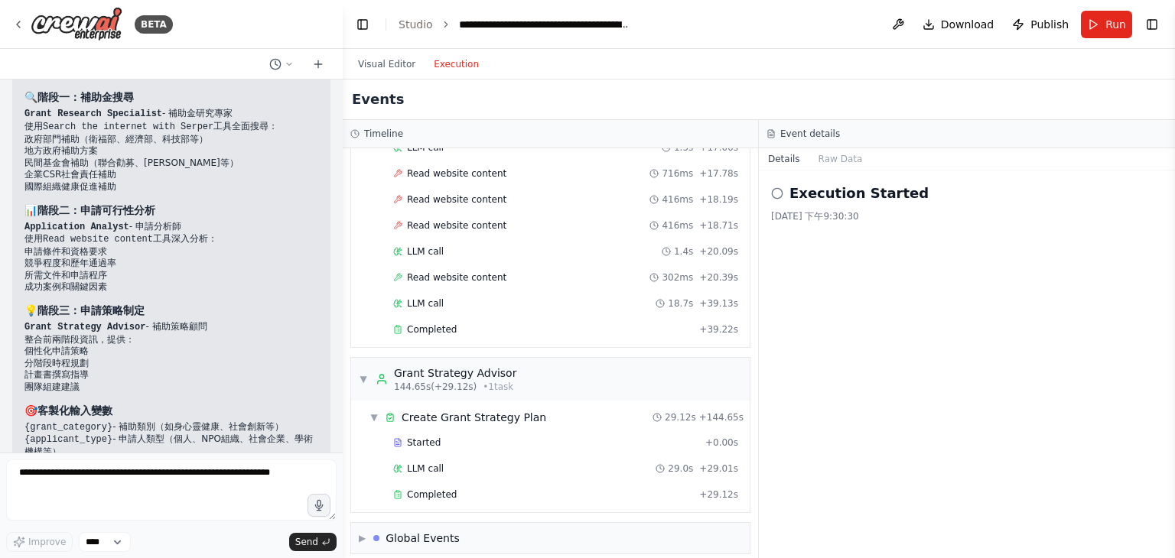
scroll to position [523, 0]
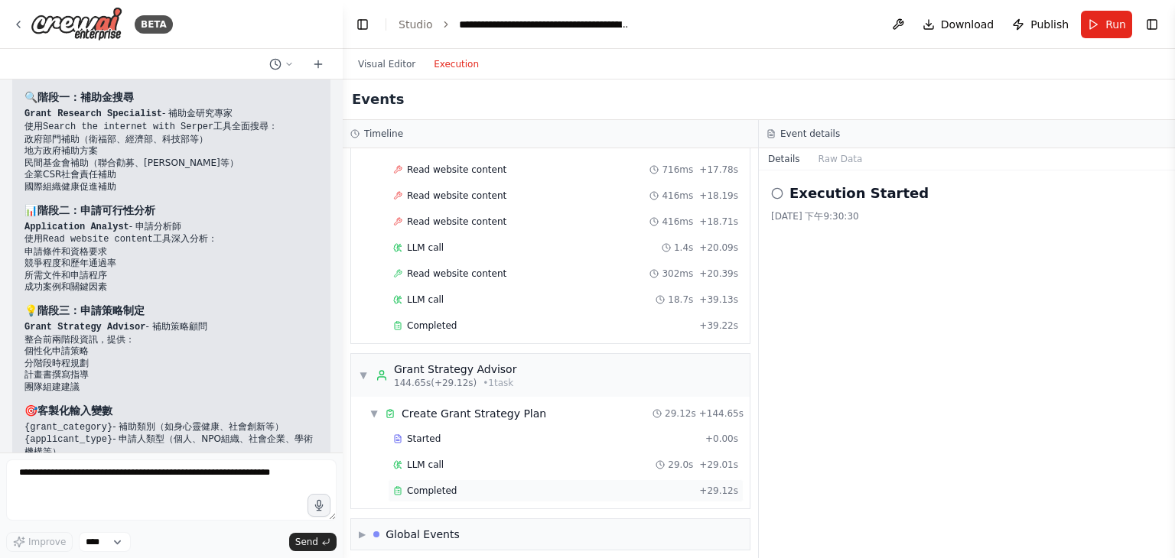
click at [437, 485] on span "Completed" at bounding box center [432, 491] width 50 height 12
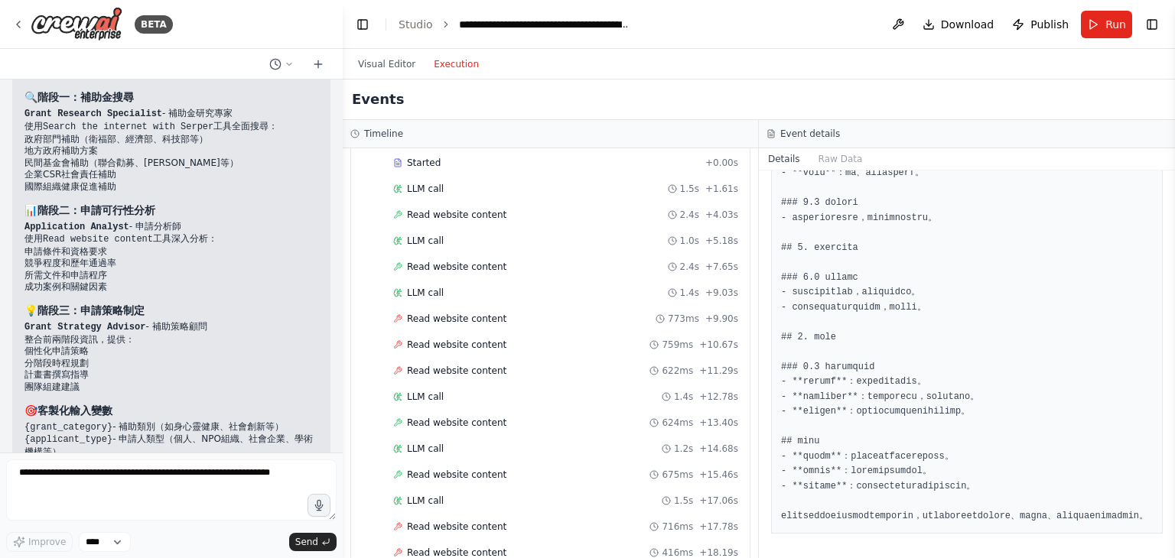
scroll to position [370, 0]
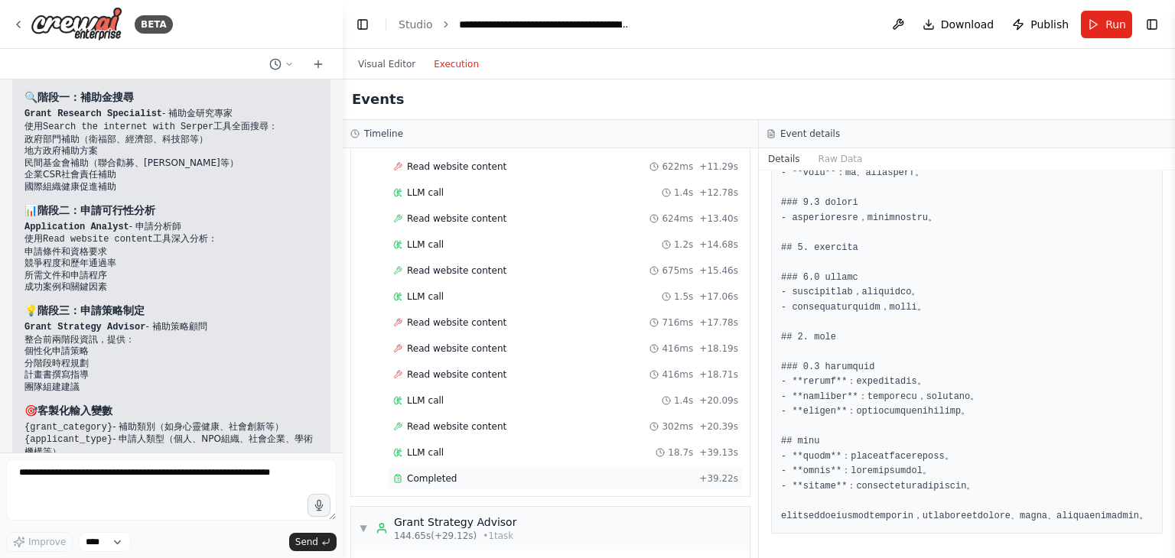
click at [459, 473] on div "Completed" at bounding box center [543, 479] width 300 height 12
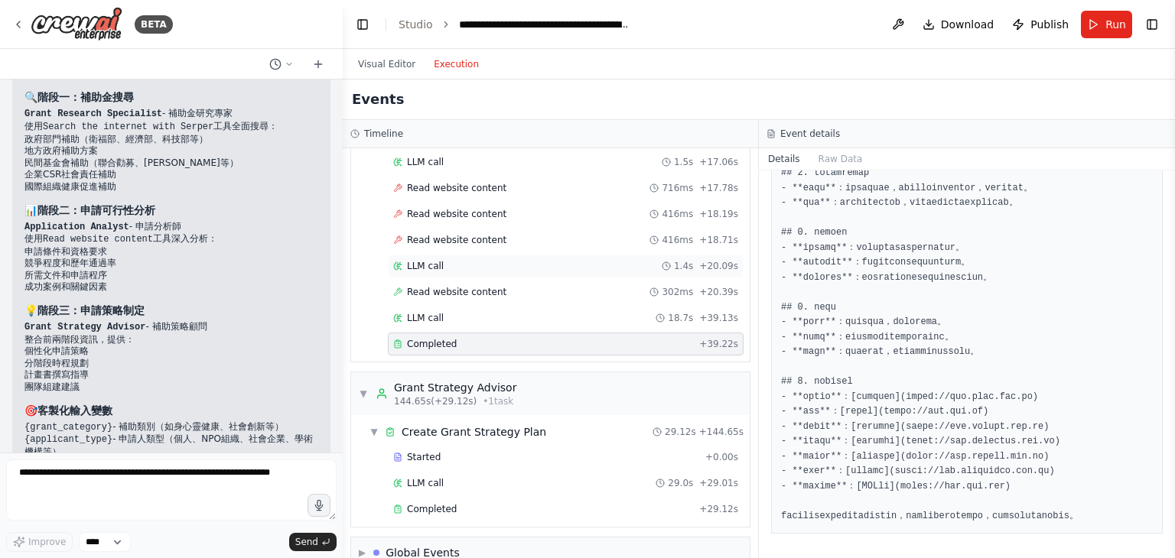
scroll to position [523, 0]
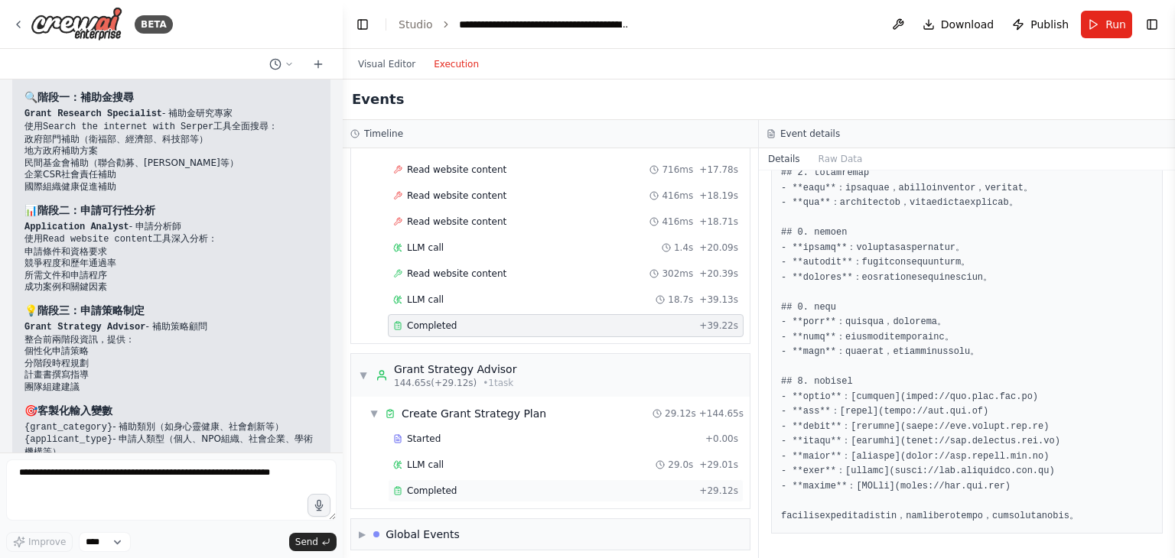
click at [558, 485] on div "Completed" at bounding box center [543, 491] width 300 height 12
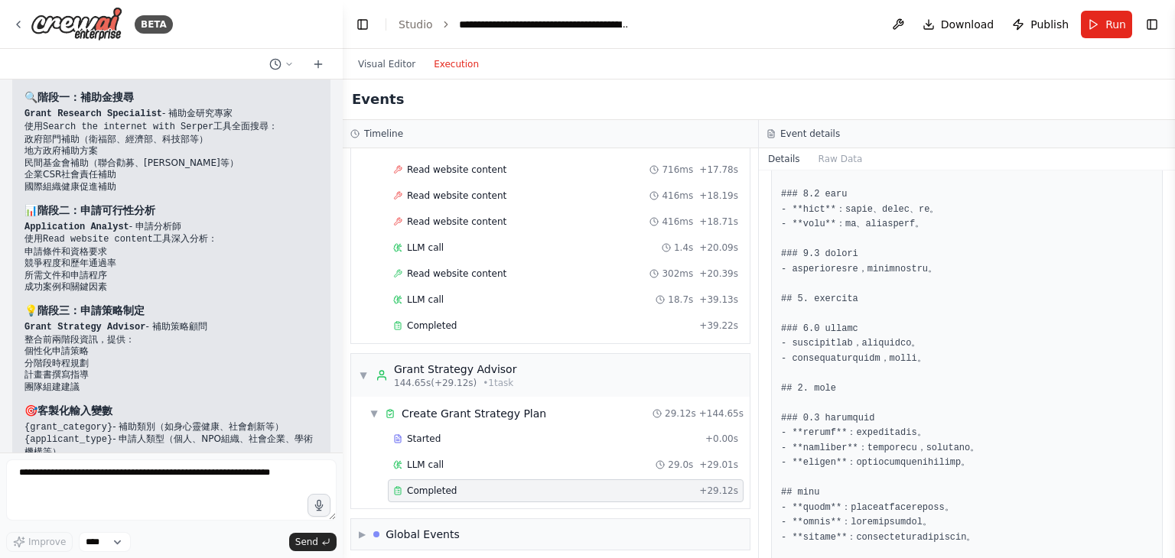
scroll to position [1071, 0]
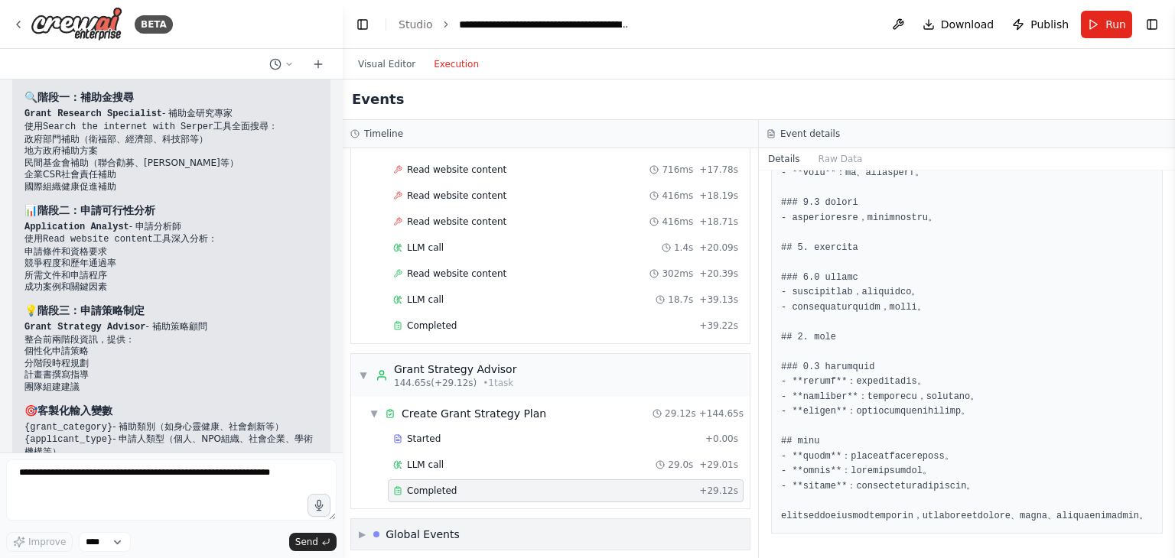
click at [394, 527] on div "Global Events" at bounding box center [422, 534] width 74 height 15
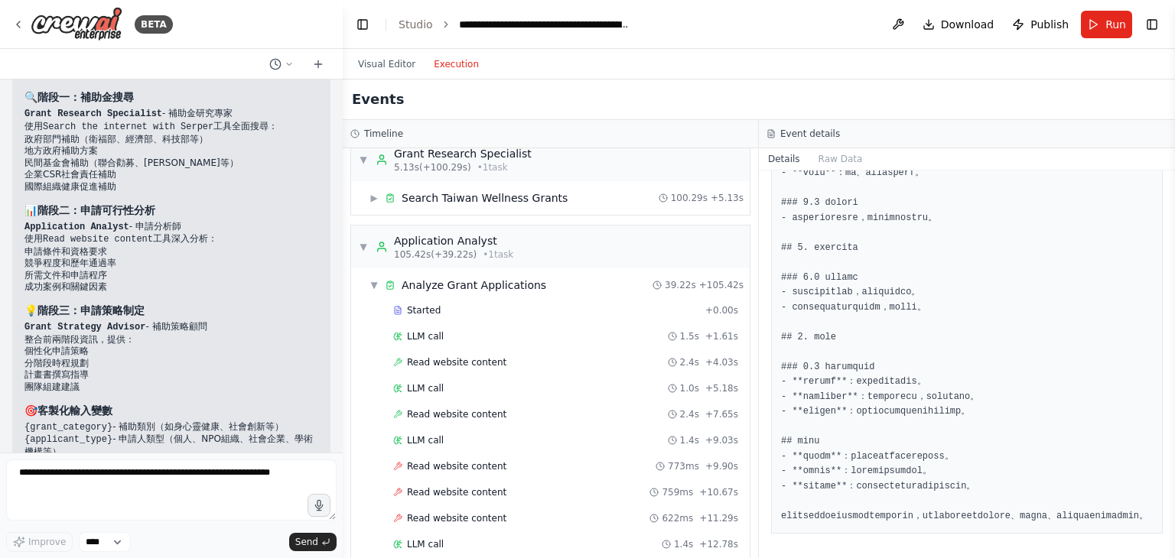
scroll to position [0, 0]
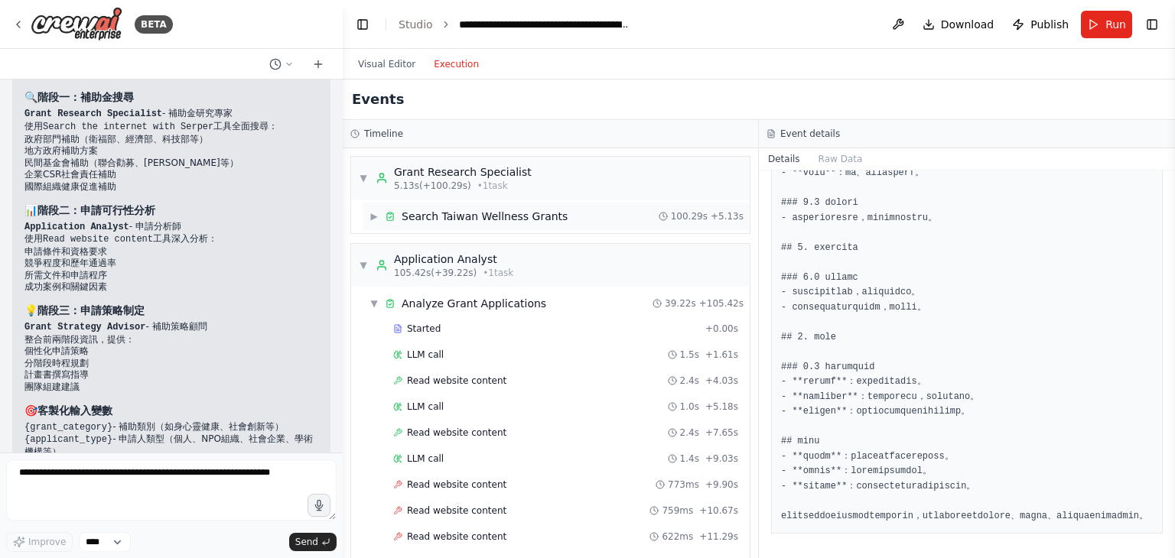
click at [373, 212] on span "▶" at bounding box center [373, 216] width 9 height 12
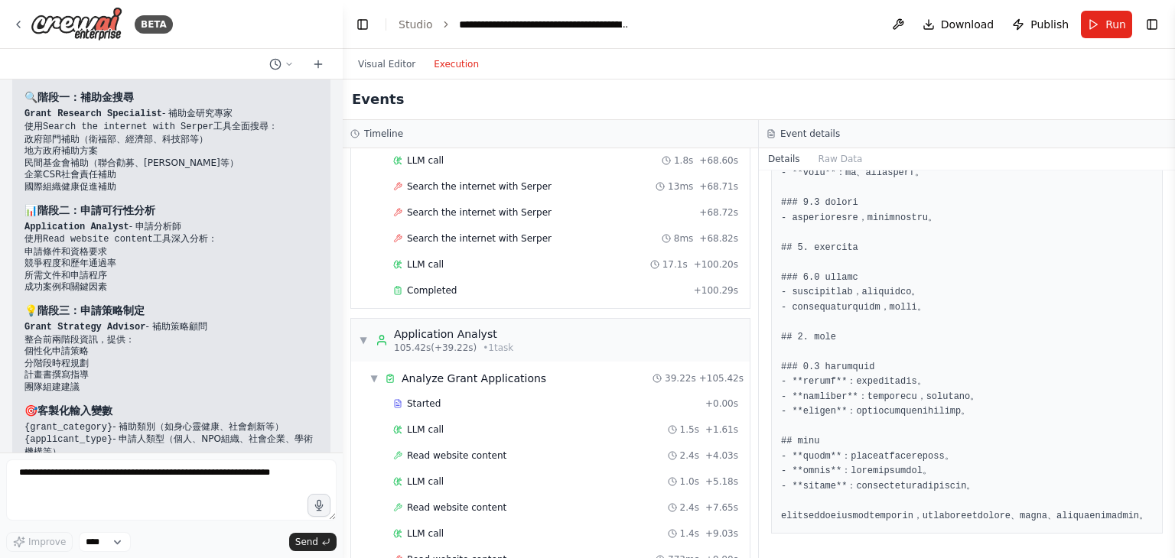
scroll to position [2600, 0]
click at [429, 288] on span "Completed" at bounding box center [432, 294] width 50 height 12
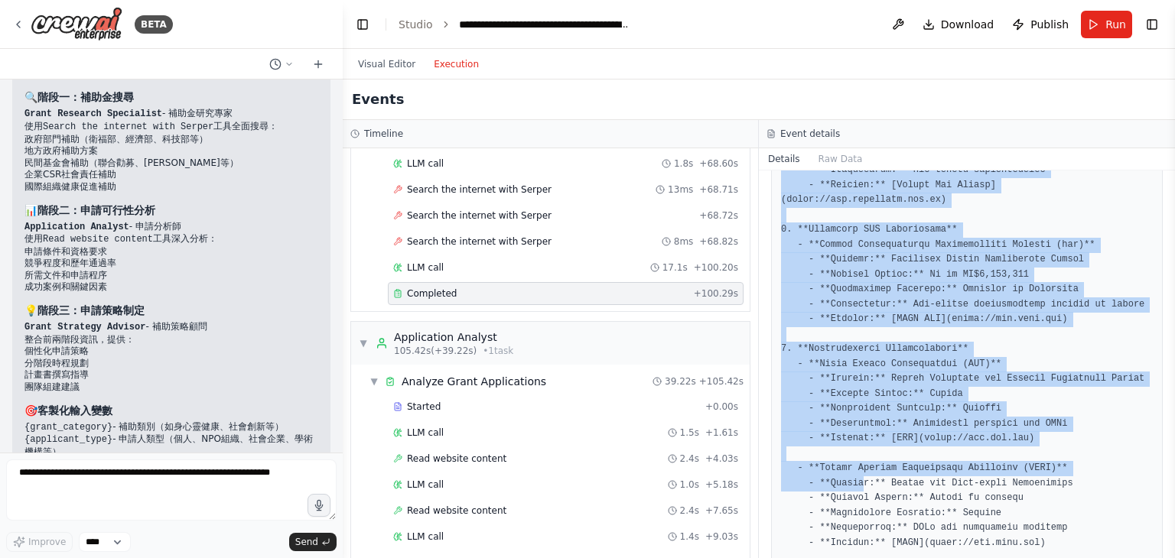
scroll to position [938, 0]
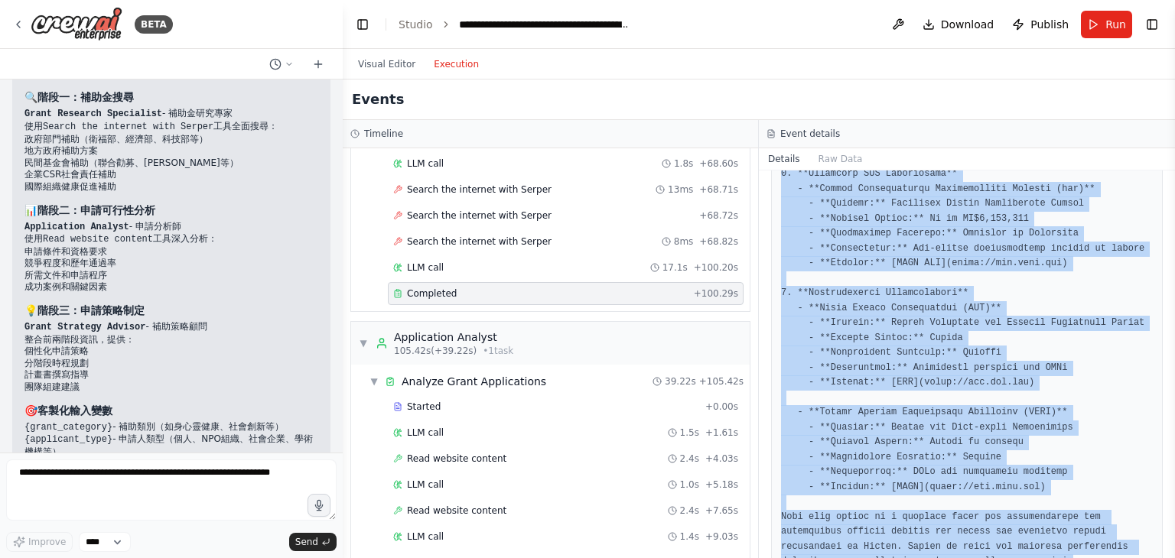
drag, startPoint x: 782, startPoint y: 274, endPoint x: 993, endPoint y: 516, distance: 321.4
copy pre "Here is a comprehensive list of funding opportunities related to mental and spi…"
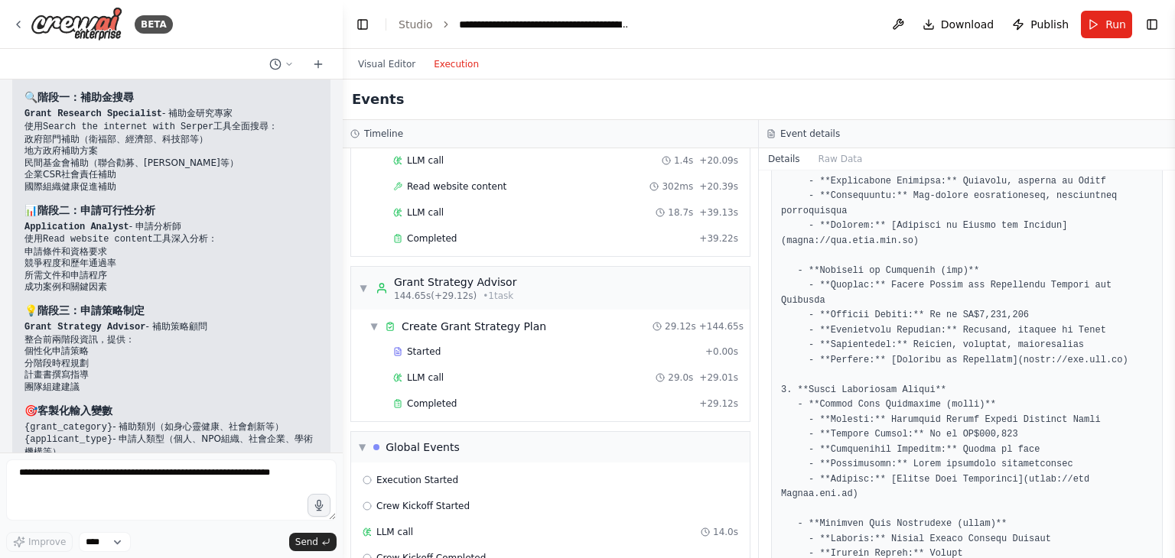
scroll to position [3307, 0]
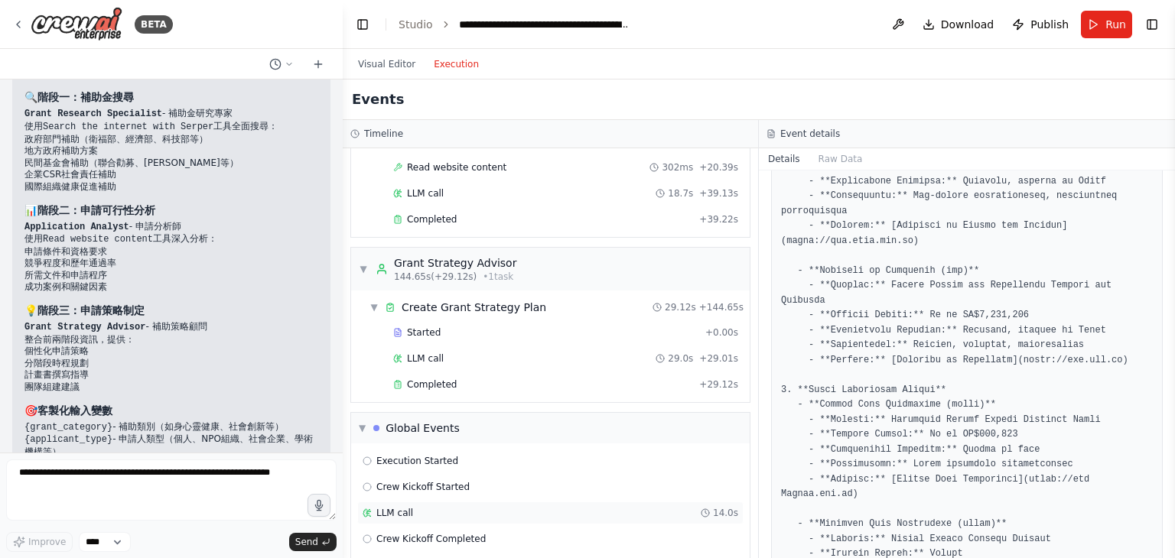
click at [394, 502] on div "LLM call 14.0s" at bounding box center [550, 513] width 386 height 23
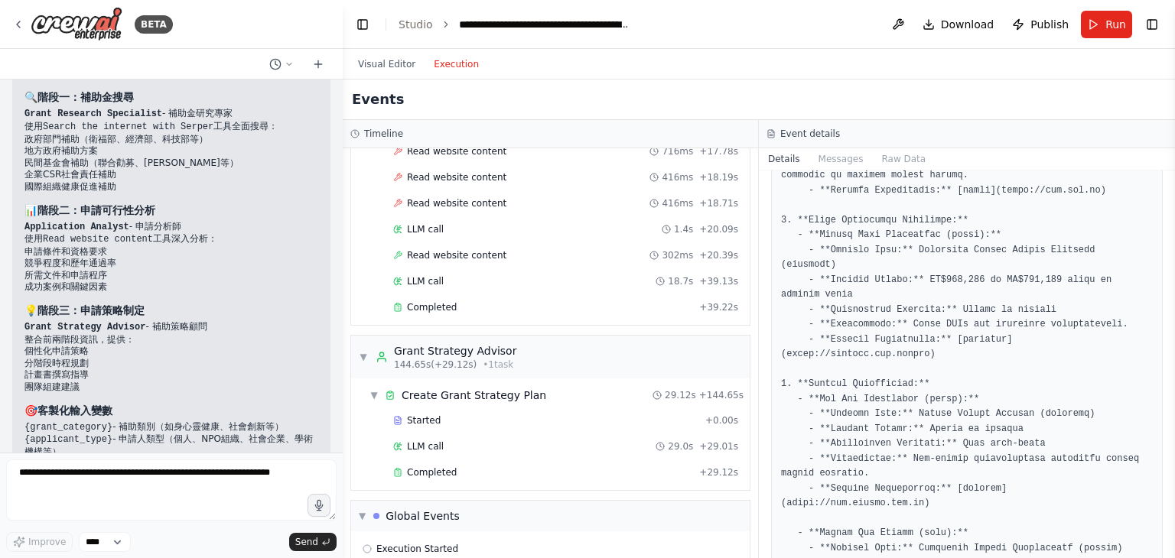
scroll to position [3231, 0]
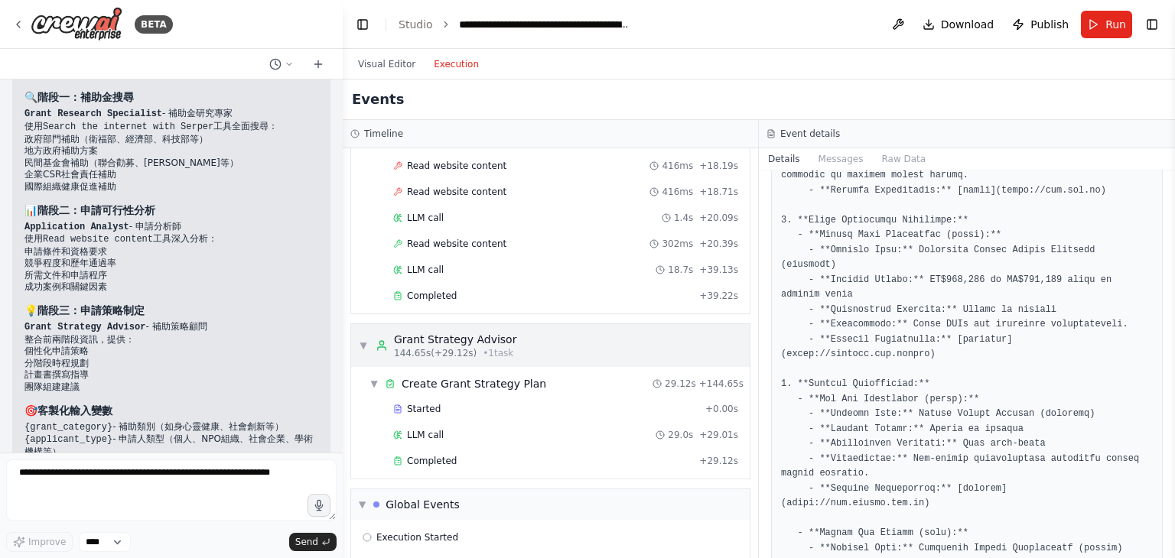
click at [452, 332] on div "Grant Strategy Advisor" at bounding box center [455, 339] width 122 height 15
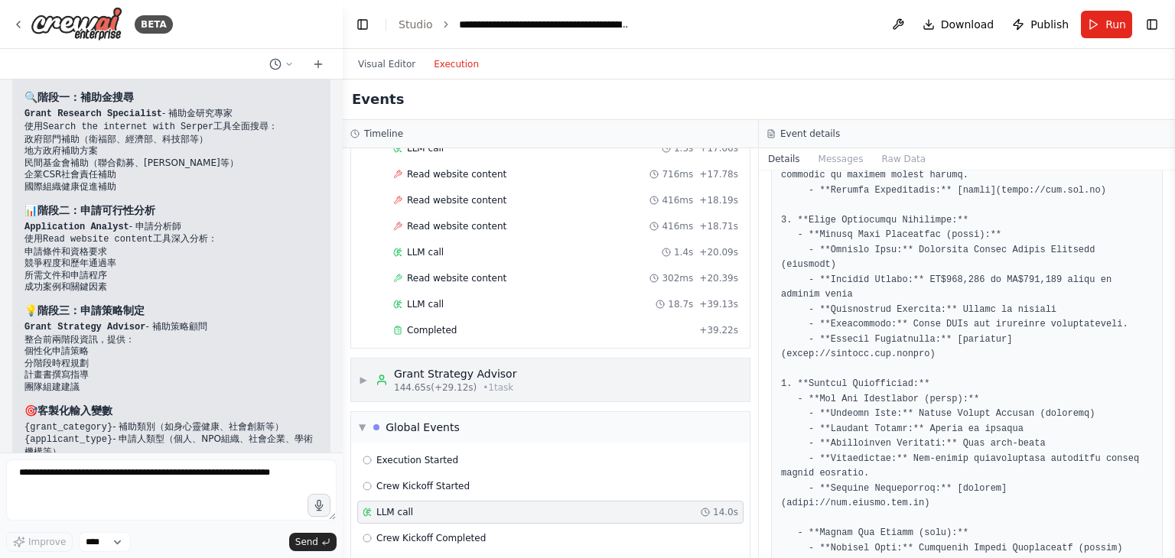
click at [457, 366] on div "Grant Strategy Advisor" at bounding box center [455, 373] width 122 height 15
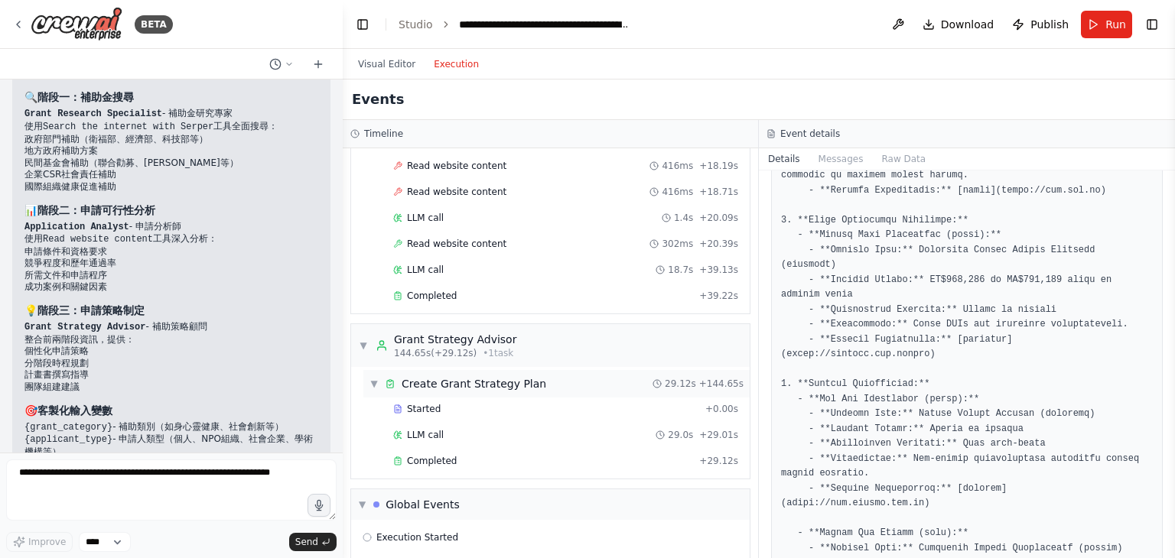
click at [456, 376] on div "Create Grant Strategy Plan" at bounding box center [473, 383] width 145 height 15
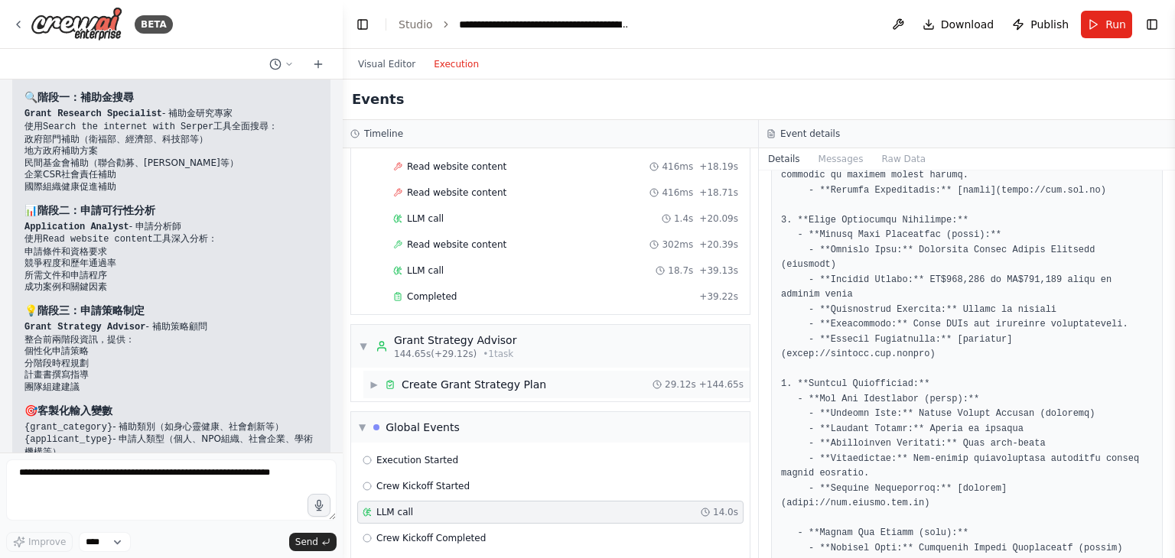
click at [481, 377] on div "Create Grant Strategy Plan" at bounding box center [473, 384] width 145 height 15
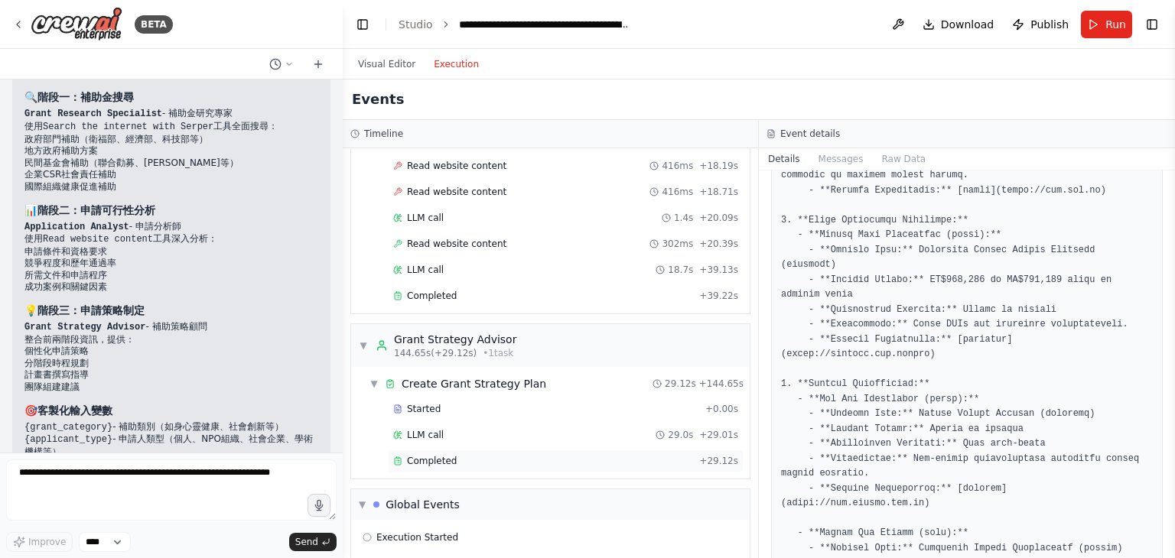
click at [436, 455] on span "Completed" at bounding box center [432, 461] width 50 height 12
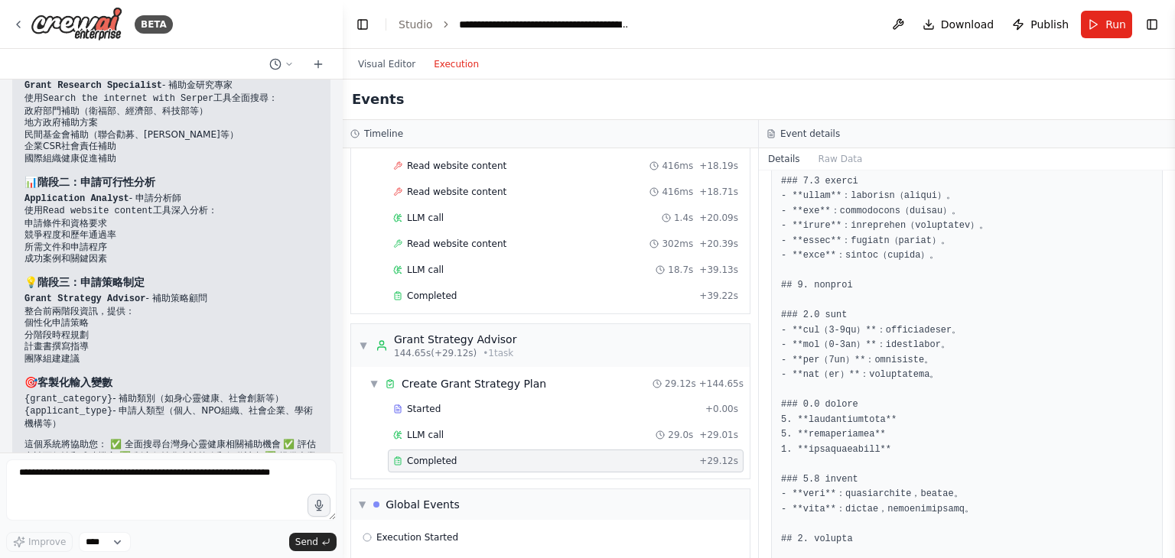
scroll to position [2293, 0]
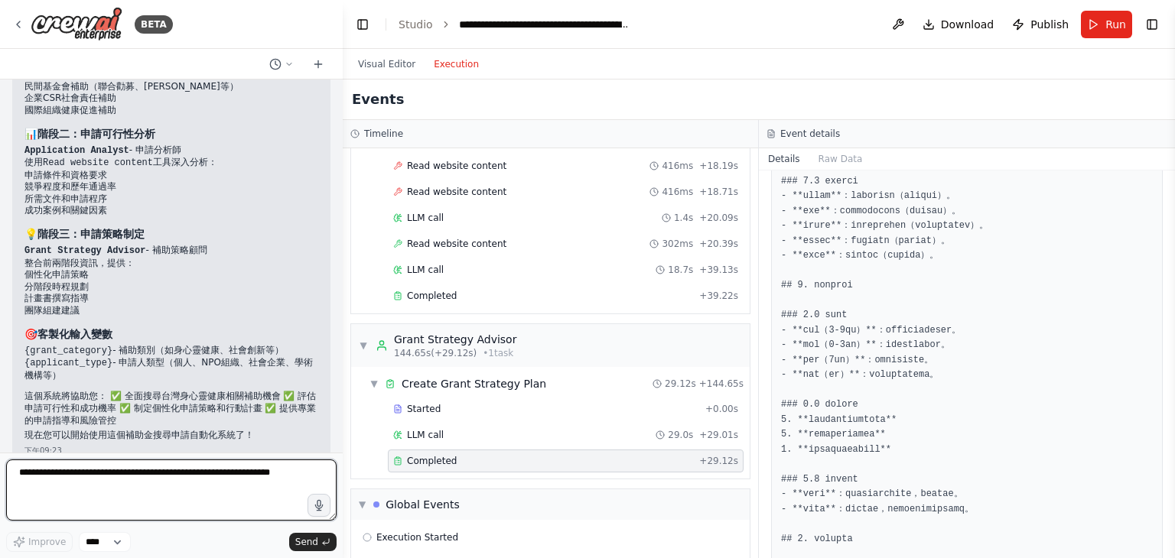
click at [177, 490] on textarea at bounding box center [171, 490] width 330 height 61
type textarea "**********"
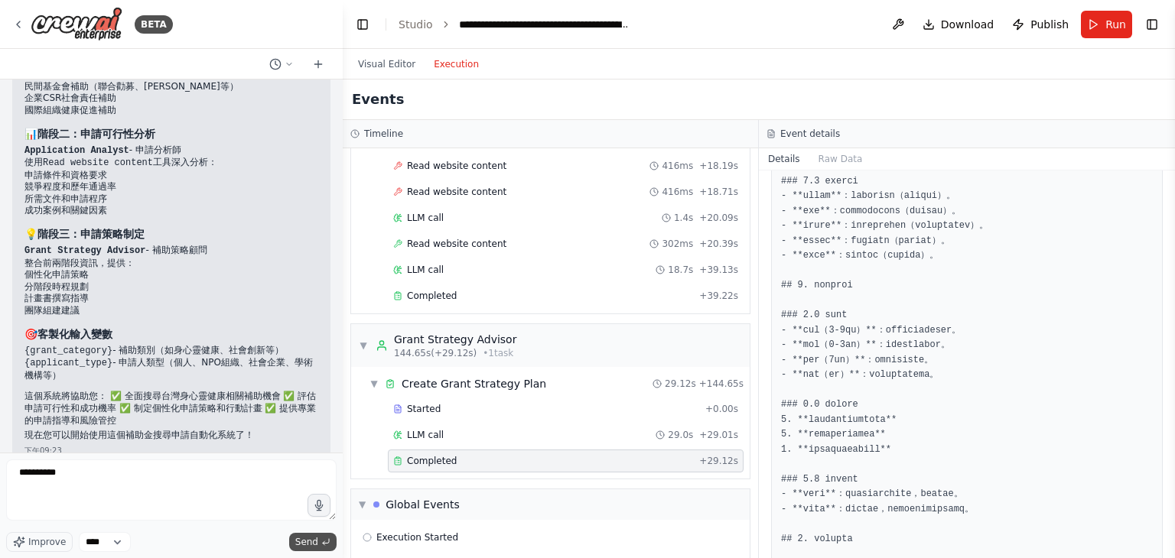
click at [320, 538] on button "Send" at bounding box center [312, 542] width 47 height 18
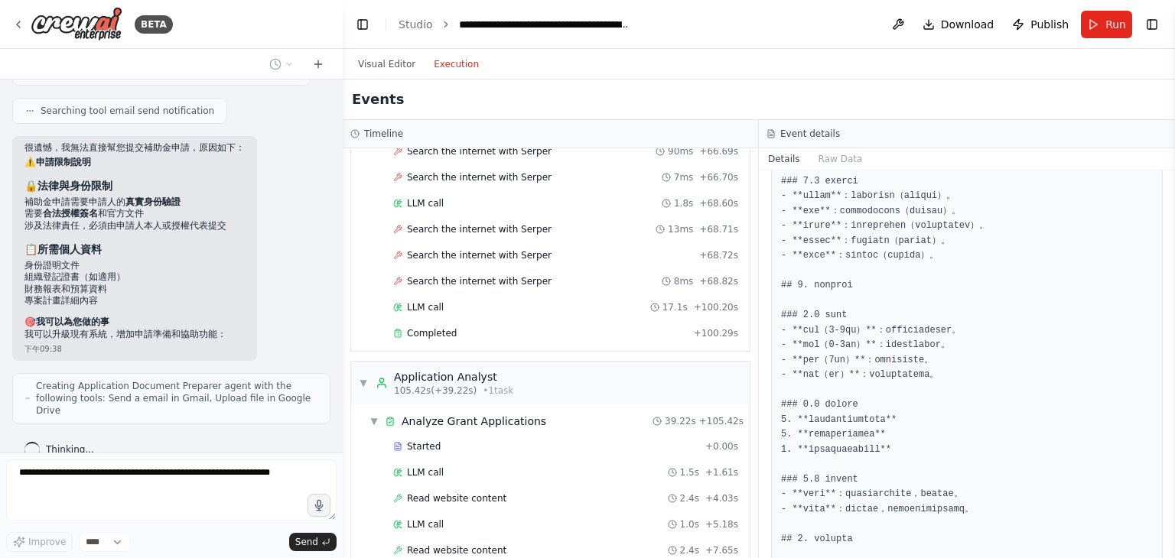
scroll to position [2543, 0]
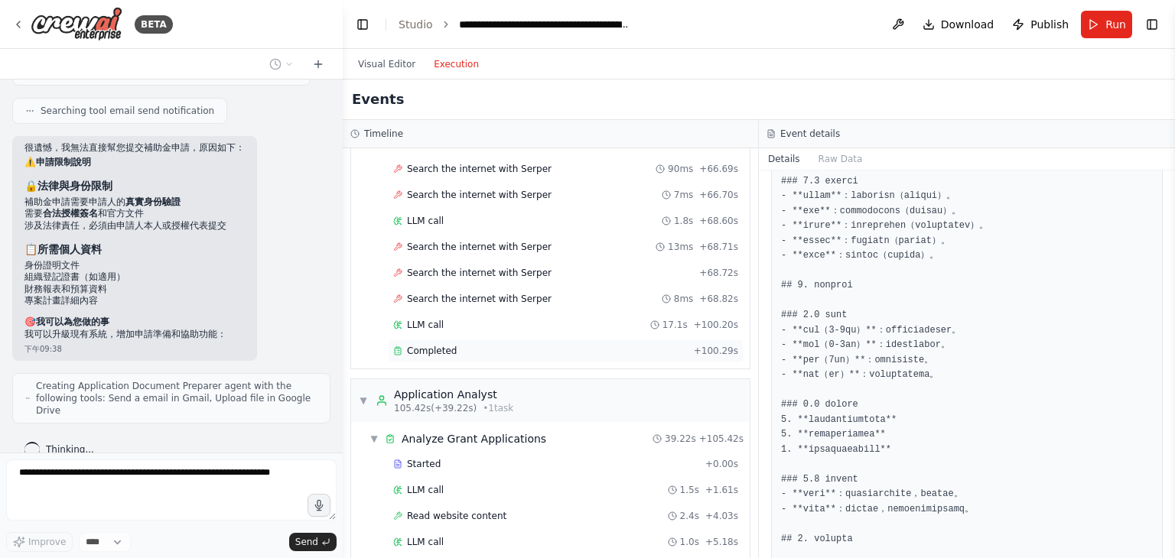
click at [447, 345] on span "Completed" at bounding box center [432, 351] width 50 height 12
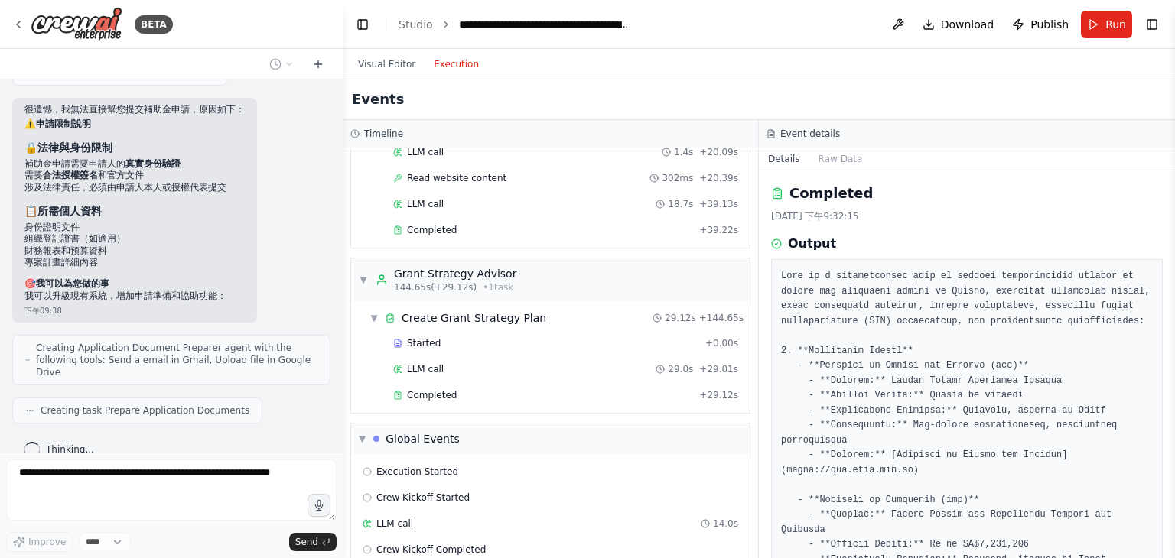
scroll to position [3307, 0]
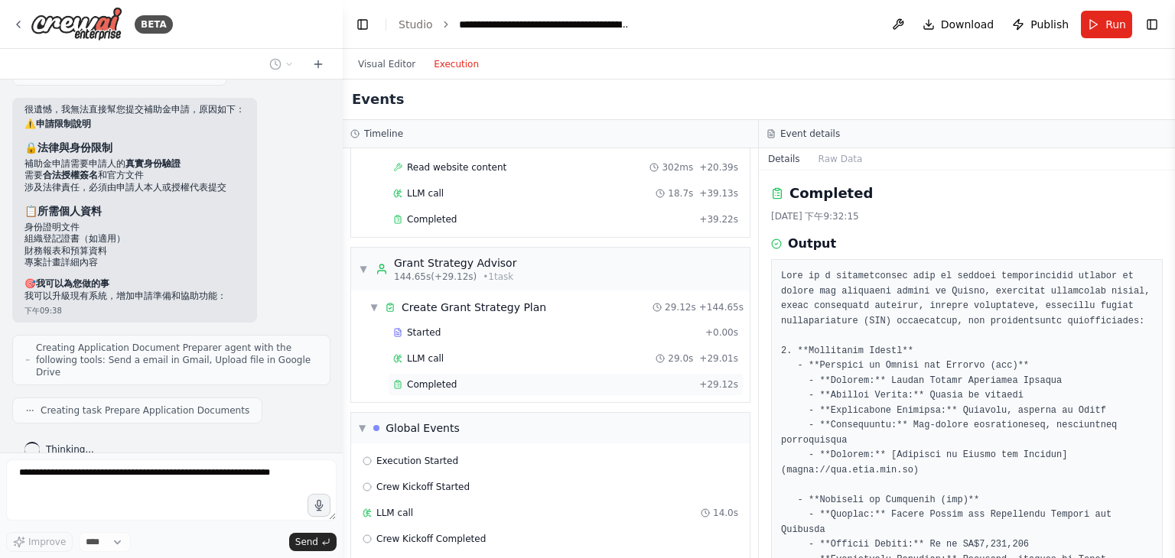
click at [442, 379] on span "Completed" at bounding box center [432, 385] width 50 height 12
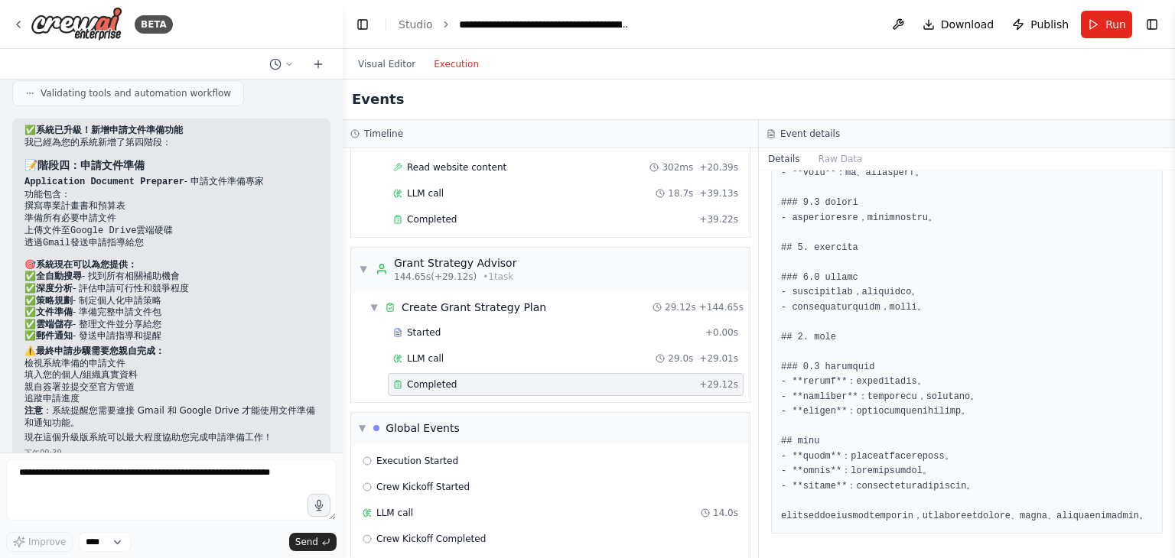
scroll to position [1071, 0]
